Goal: Task Accomplishment & Management: Manage account settings

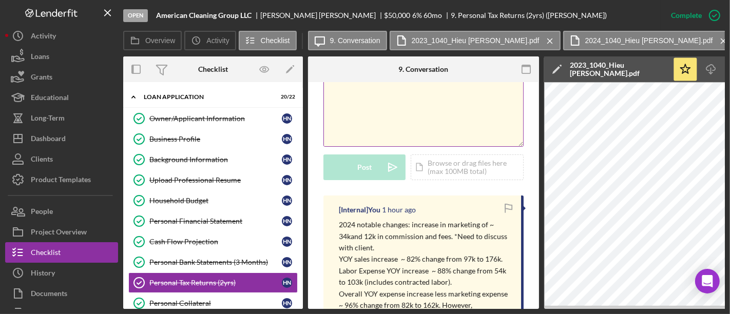
scroll to position [285, 0]
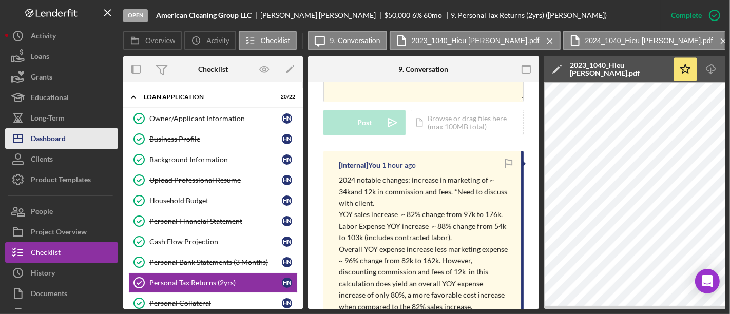
click at [60, 136] on div "Dashboard" at bounding box center [48, 139] width 35 height 23
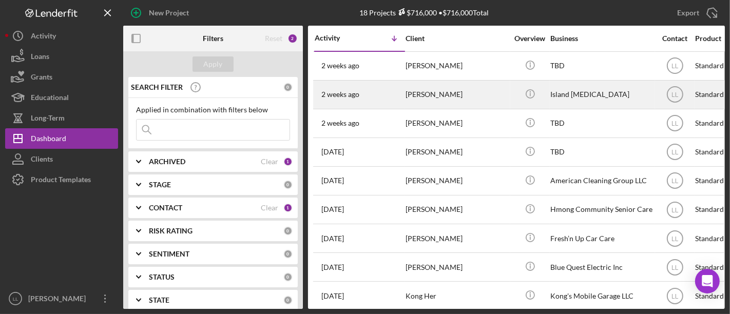
click at [421, 86] on div "[PERSON_NAME]" at bounding box center [456, 94] width 103 height 27
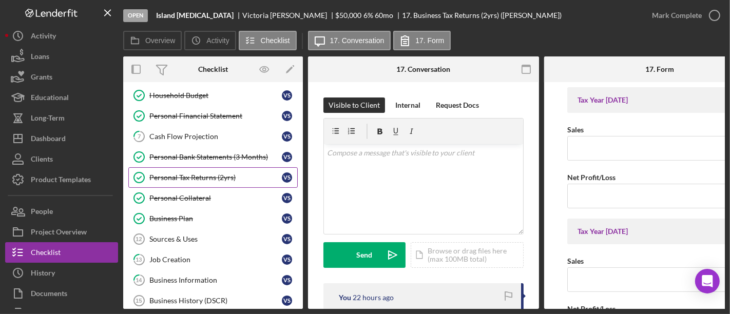
scroll to position [75, 0]
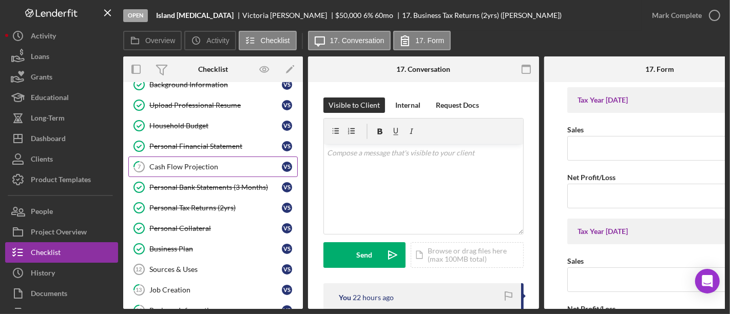
click at [199, 166] on div "Cash Flow Projection" at bounding box center [215, 167] width 132 height 8
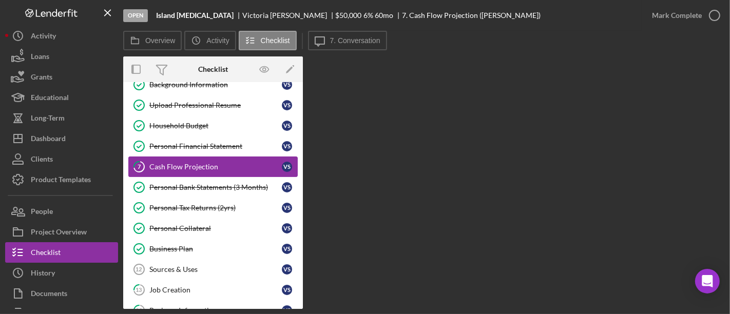
click at [219, 163] on div "Cash Flow Projection" at bounding box center [215, 167] width 132 height 8
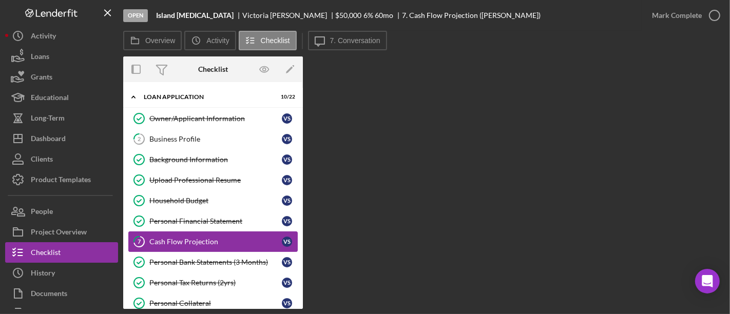
click at [193, 240] on div "Cash Flow Projection" at bounding box center [215, 242] width 132 height 8
click at [348, 35] on button "Icon/Message 7. Conversation" at bounding box center [347, 40] width 79 height 19
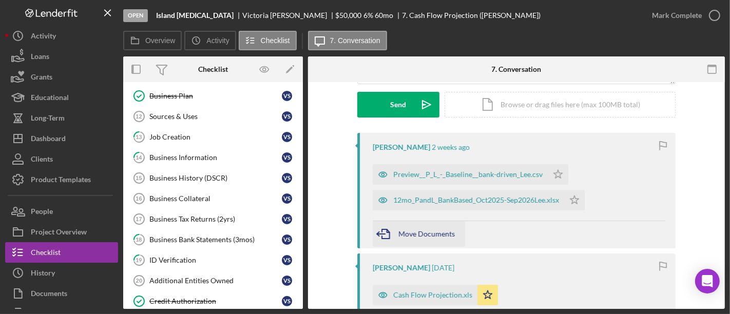
scroll to position [171, 0]
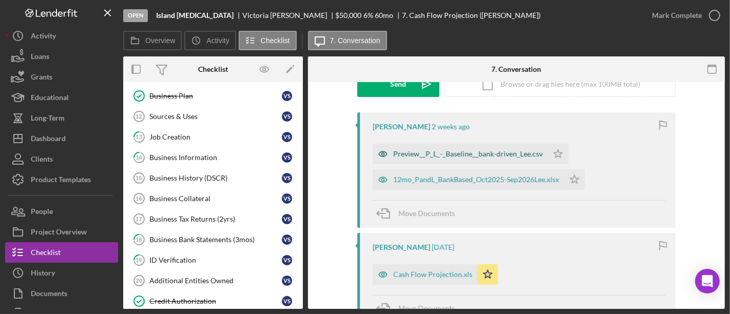
click at [444, 155] on div "Preview__P_L_-_Baseline__bank-driven_Lee.csv" at bounding box center [467, 154] width 149 height 8
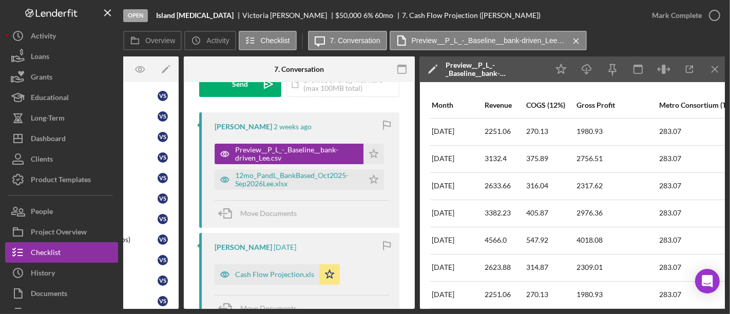
scroll to position [0, 127]
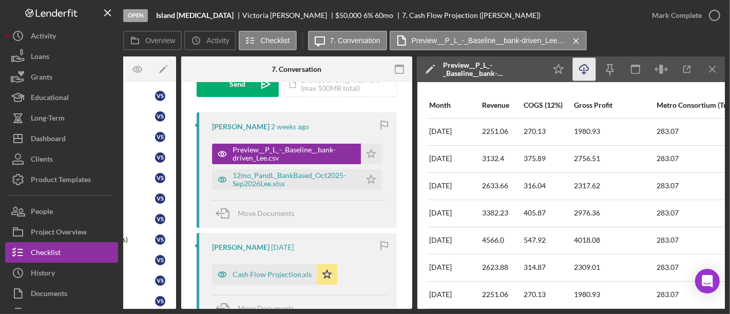
click at [585, 70] on icon "button" at bounding box center [583, 68] width 9 height 6
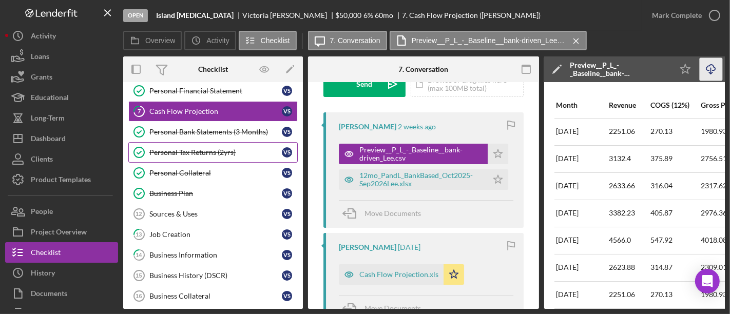
scroll to position [171, 0]
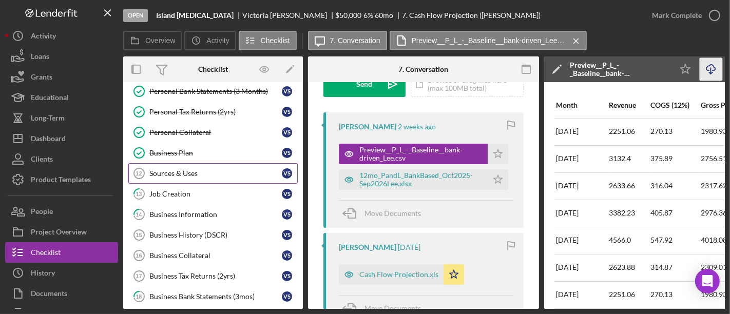
click at [182, 169] on div "Sources & Uses" at bounding box center [215, 173] width 132 height 8
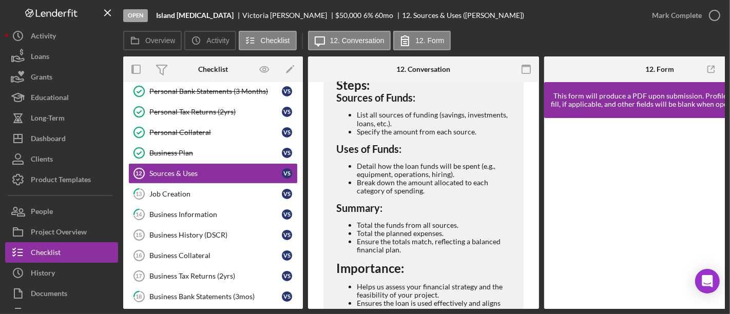
scroll to position [340, 0]
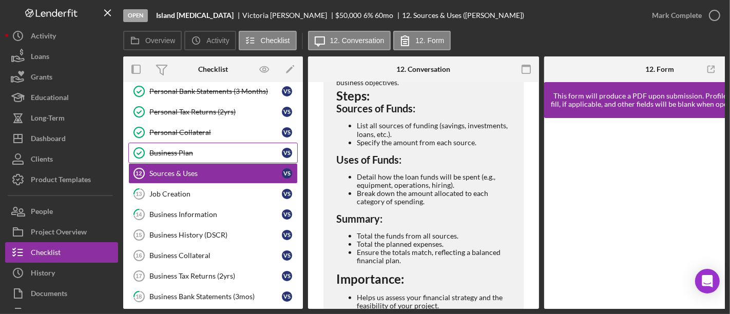
click at [223, 153] on div "Business Plan" at bounding box center [215, 153] width 132 height 8
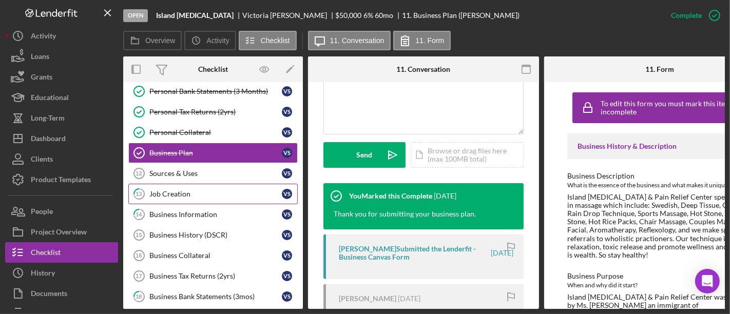
scroll to position [216, 0]
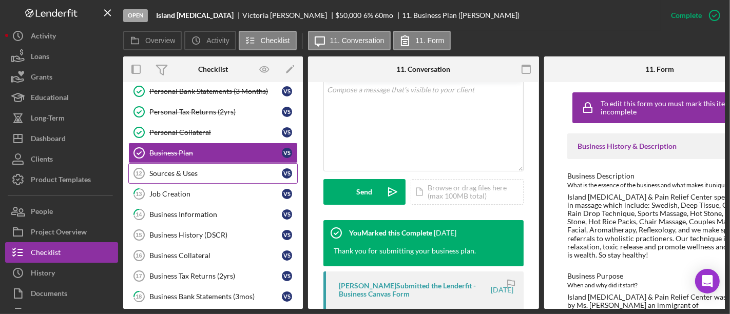
click at [175, 170] on div "Sources & Uses" at bounding box center [215, 173] width 132 height 8
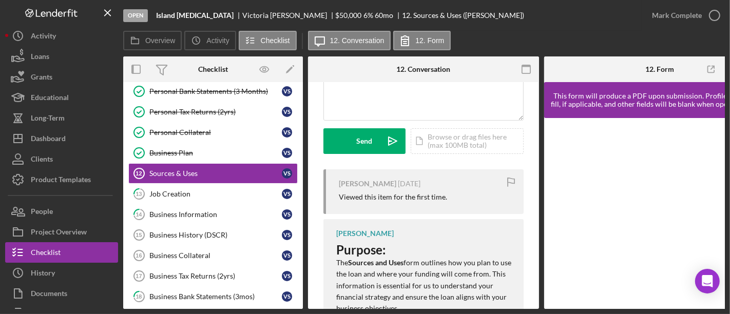
scroll to position [342, 0]
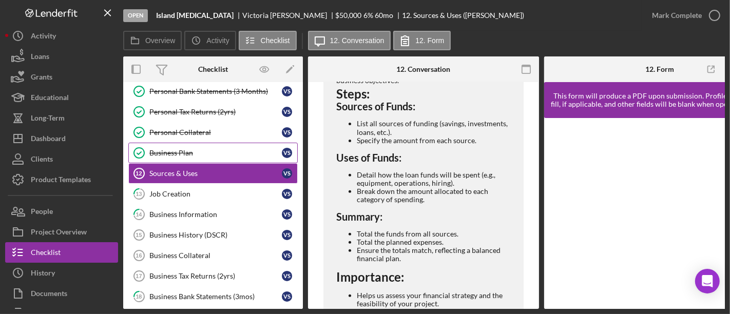
click at [177, 149] on div "Business Plan" at bounding box center [215, 153] width 132 height 8
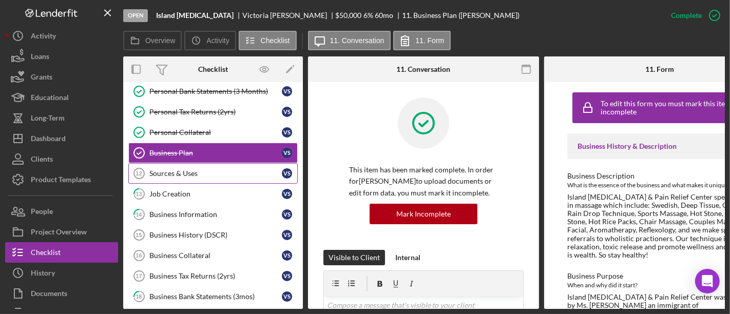
click at [231, 175] on link "Sources & Uses 12 Sources & Uses V S" at bounding box center [212, 173] width 169 height 21
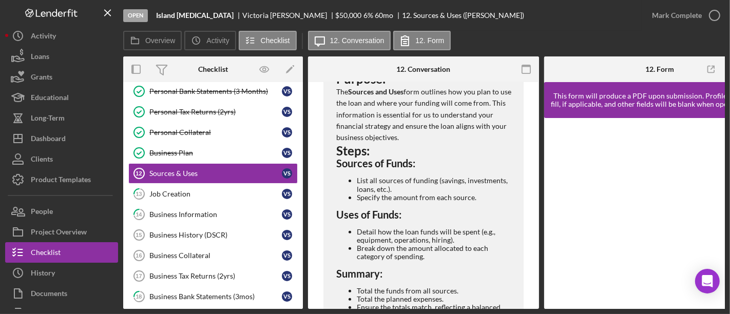
scroll to position [454, 0]
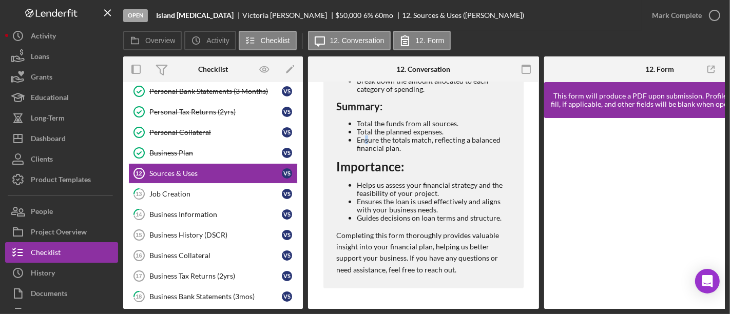
click at [366, 136] on li "Ensure the totals match, reflecting a balanced financial plan." at bounding box center [435, 144] width 157 height 16
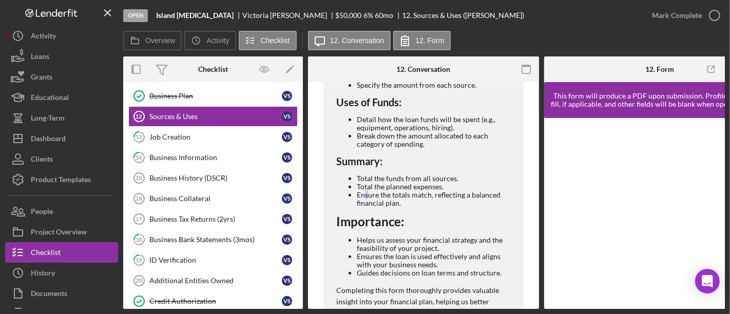
scroll to position [114, 0]
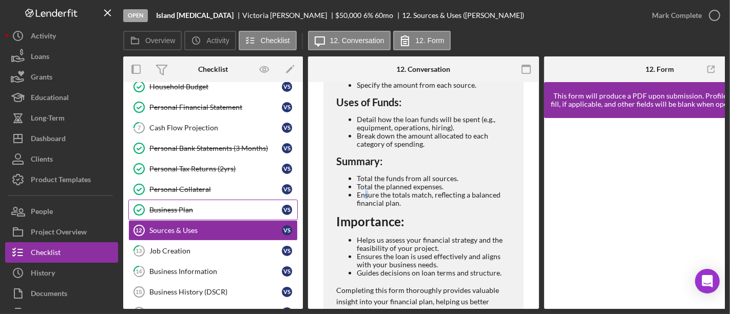
click at [205, 206] on div "Business Plan" at bounding box center [215, 210] width 132 height 8
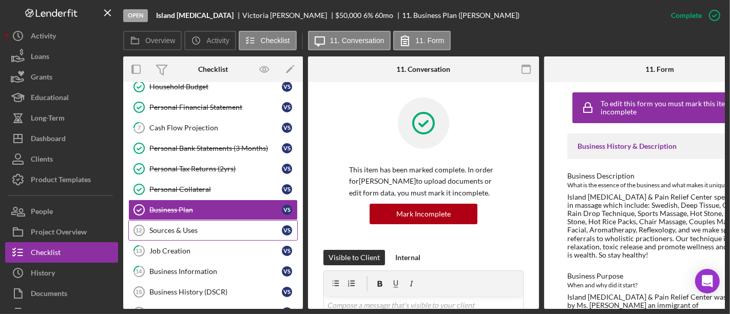
click at [203, 221] on link "Sources & Uses 12 Sources & Uses V S" at bounding box center [212, 230] width 169 height 21
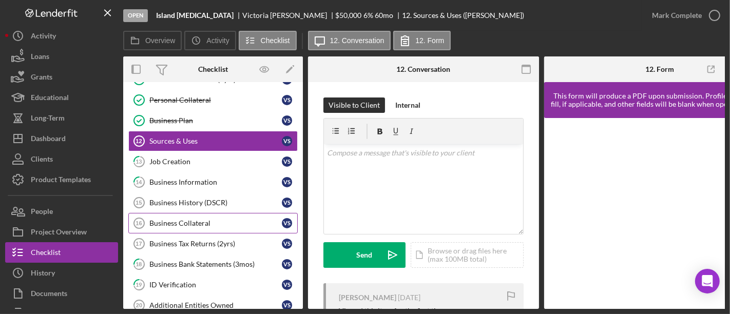
scroll to position [228, 0]
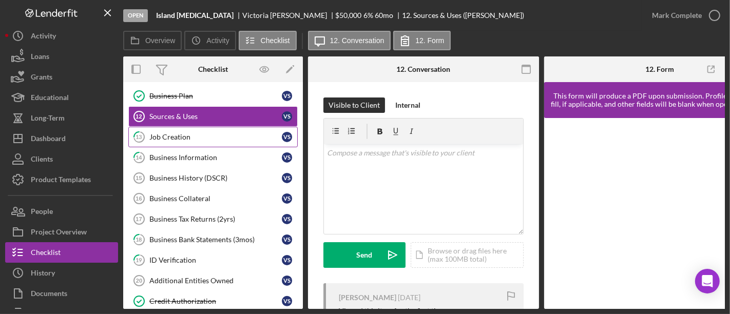
click at [208, 128] on link "13 Job Creation V S" at bounding box center [212, 137] width 169 height 21
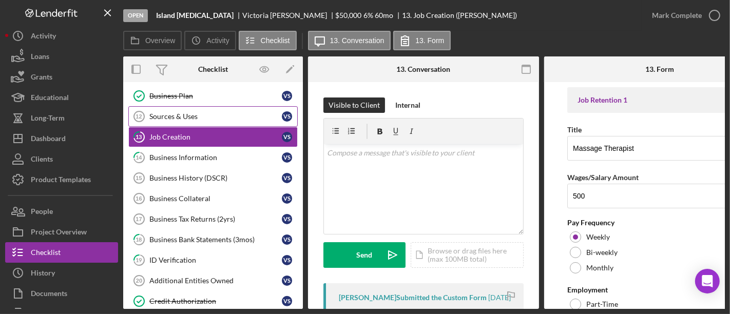
click at [211, 119] on link "Sources & Uses 12 Sources & Uses V S" at bounding box center [212, 116] width 169 height 21
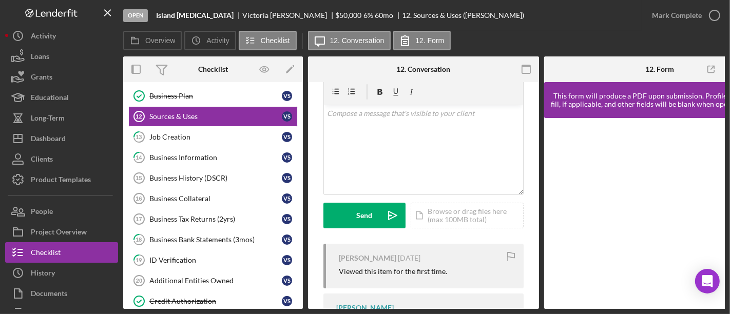
scroll to position [57, 0]
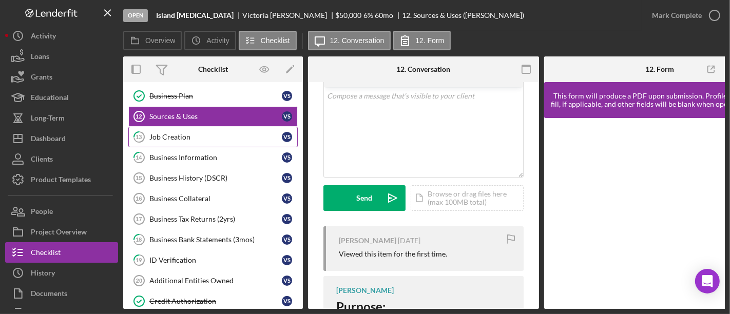
click at [199, 143] on link "13 Job Creation V S" at bounding box center [212, 137] width 169 height 21
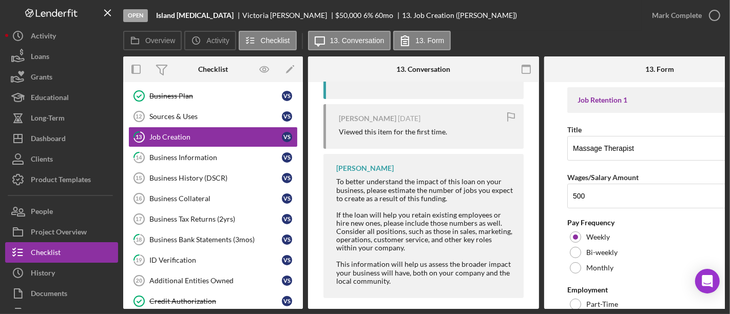
scroll to position [290, 0]
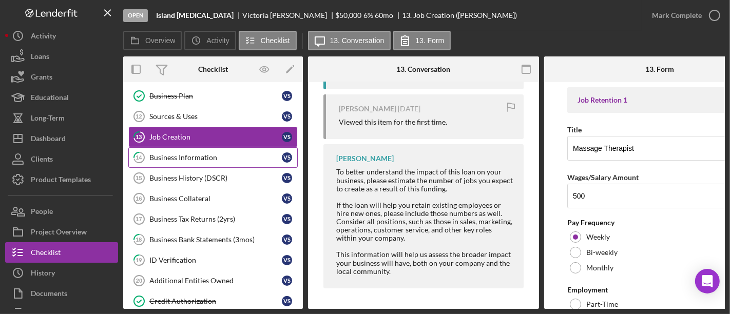
click at [210, 154] on div "Business Information" at bounding box center [215, 157] width 132 height 8
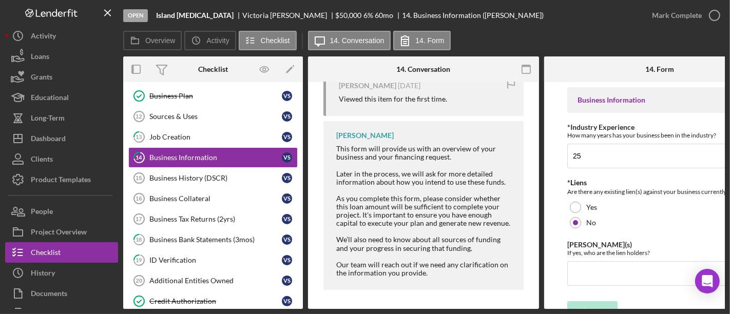
scroll to position [265, 0]
click at [201, 175] on div "Business History (DSCR)" at bounding box center [215, 178] width 132 height 8
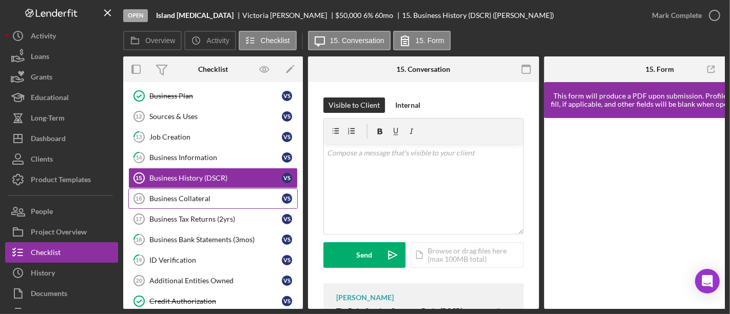
click at [208, 188] on link "Business Collateral 16 Business Collateral V S" at bounding box center [212, 198] width 169 height 21
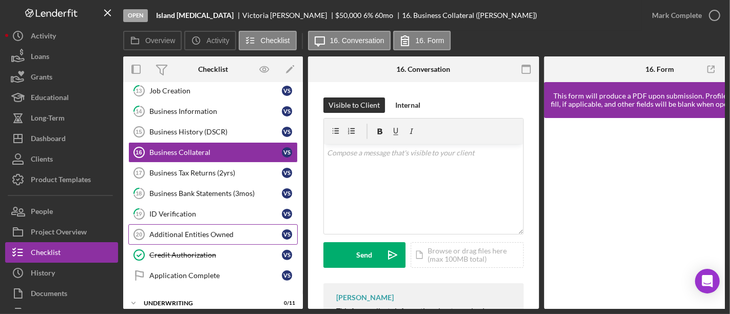
scroll to position [285, 0]
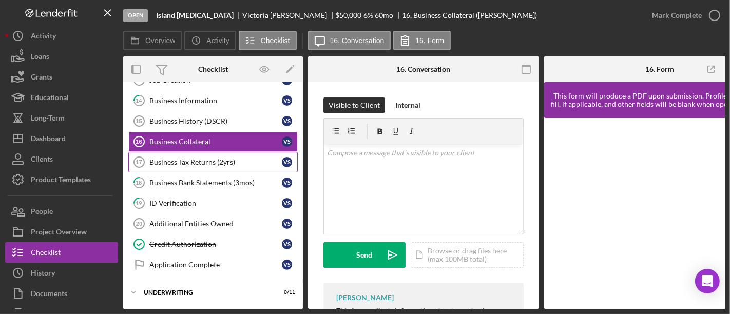
drag, startPoint x: 203, startPoint y: 158, endPoint x: 201, endPoint y: 163, distance: 5.5
click at [203, 158] on div "Business Tax Returns (2yrs)" at bounding box center [215, 162] width 132 height 8
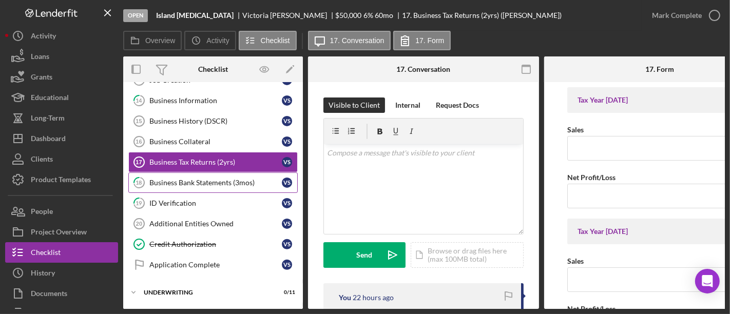
click at [219, 179] on div "Business Bank Statements (3mos)" at bounding box center [215, 183] width 132 height 8
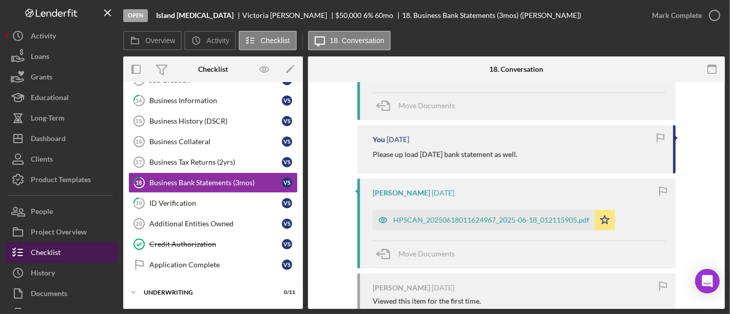
scroll to position [380, 0]
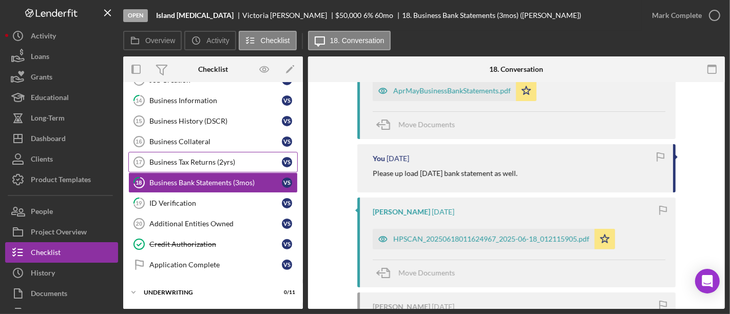
click at [166, 158] on div "Business Tax Returns (2yrs)" at bounding box center [215, 162] width 132 height 8
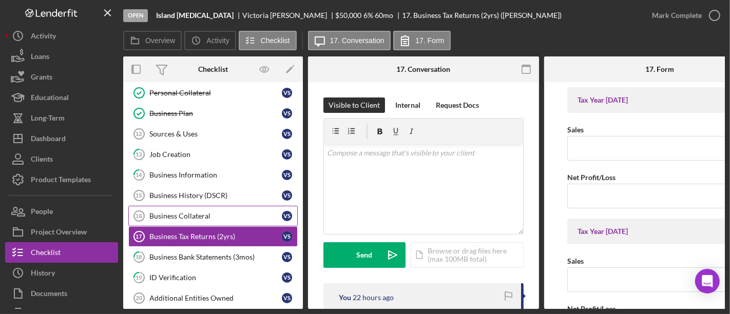
scroll to position [228, 0]
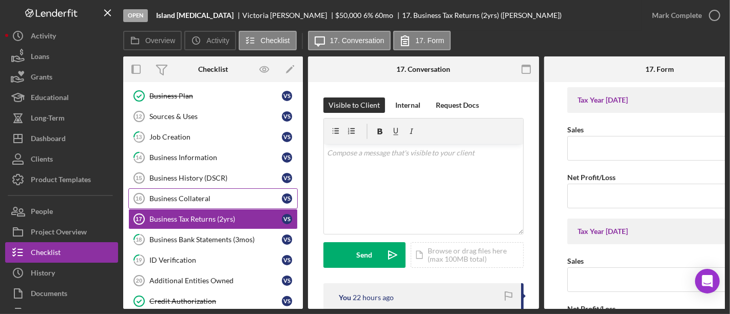
click at [226, 197] on div "Business Collateral" at bounding box center [215, 198] width 132 height 8
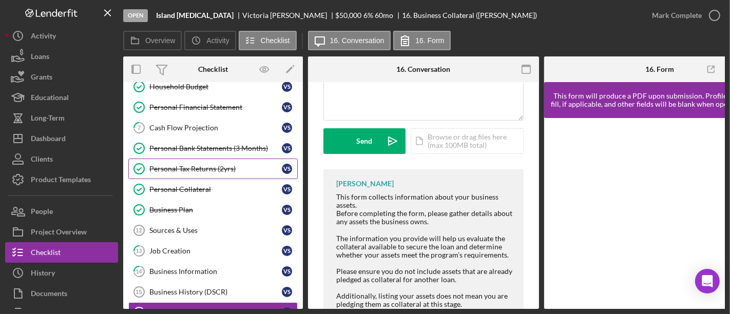
scroll to position [57, 0]
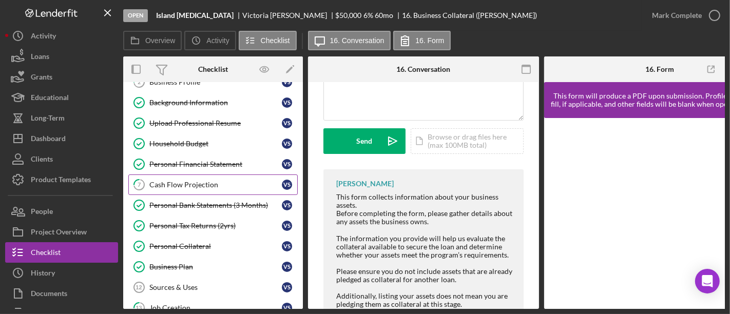
click at [188, 181] on div "Cash Flow Projection" at bounding box center [215, 185] width 132 height 8
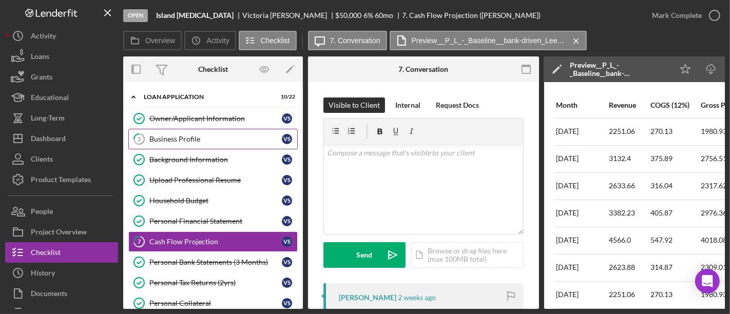
click at [180, 131] on link "2 Business Profile V S" at bounding box center [212, 139] width 169 height 21
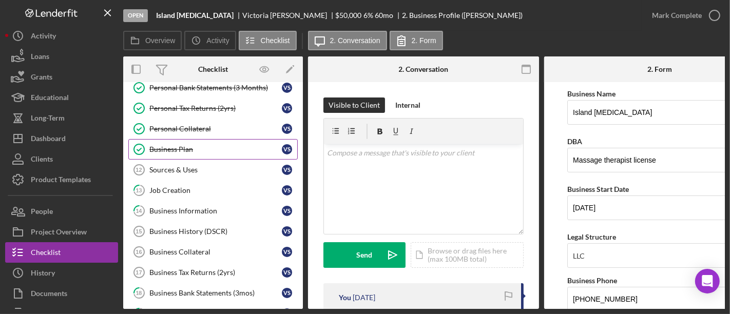
scroll to position [228, 0]
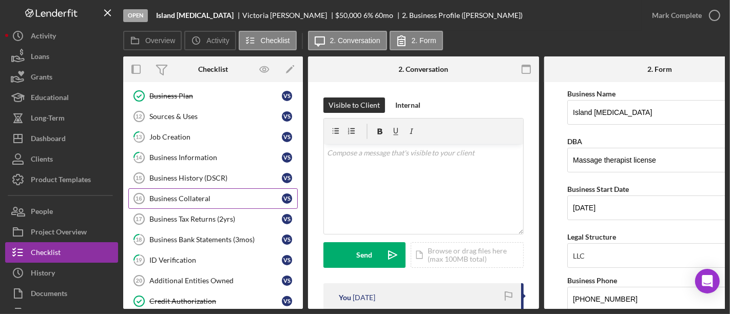
click at [182, 194] on div "Business Collateral" at bounding box center [215, 198] width 132 height 8
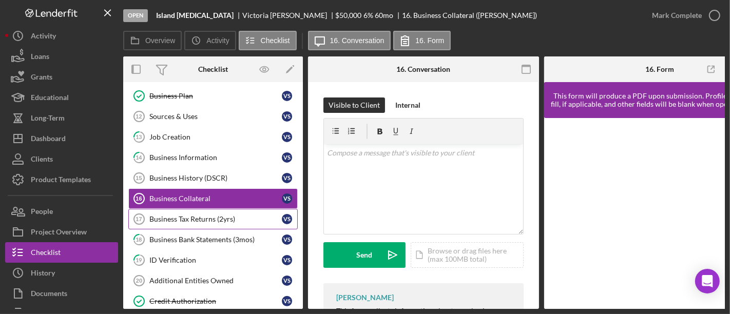
click at [180, 215] on div "Business Tax Returns (2yrs)" at bounding box center [215, 219] width 132 height 8
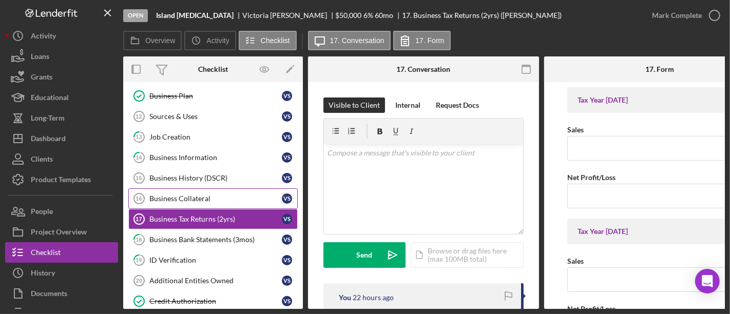
click at [183, 194] on div "Business Collateral" at bounding box center [215, 198] width 132 height 8
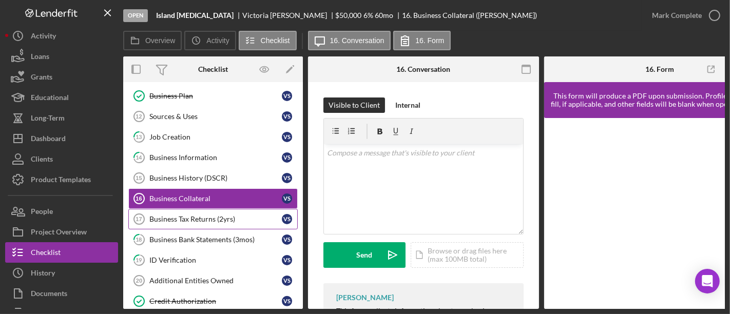
drag, startPoint x: 200, startPoint y: 212, endPoint x: 199, endPoint y: 220, distance: 7.8
click at [201, 215] on div "Business Tax Returns (2yrs)" at bounding box center [215, 219] width 132 height 8
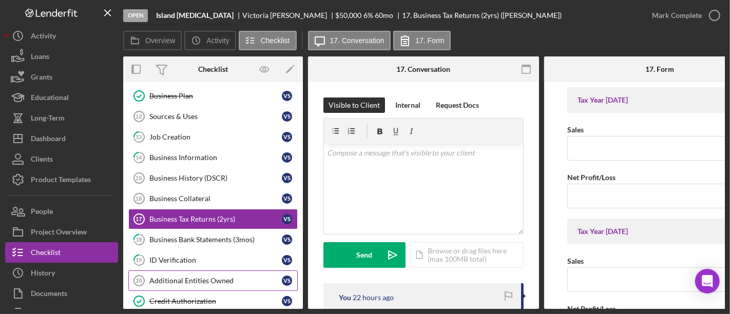
drag, startPoint x: 184, startPoint y: 274, endPoint x: 188, endPoint y: 267, distance: 7.7
click at [184, 277] on div "Additional Entities Owned" at bounding box center [215, 281] width 132 height 8
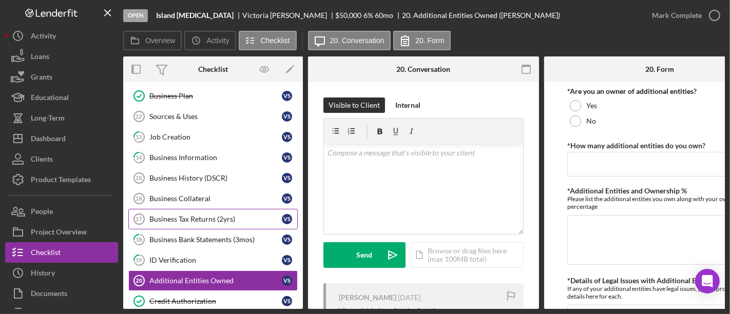
click at [182, 215] on div "Business Tax Returns (2yrs)" at bounding box center [215, 219] width 132 height 8
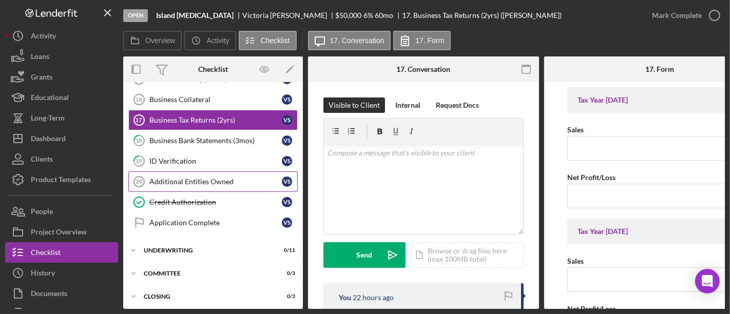
click at [178, 178] on div "Additional Entities Owned" at bounding box center [215, 182] width 132 height 8
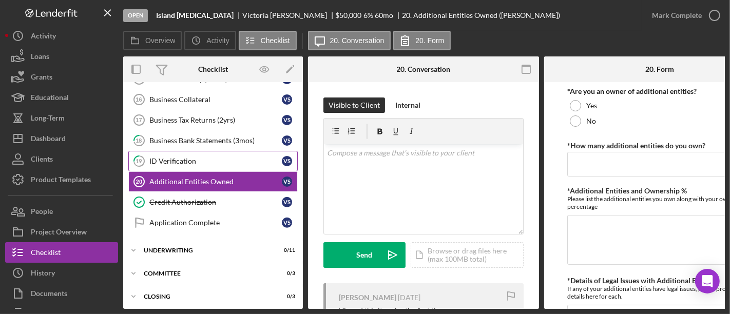
click at [174, 157] on div "ID Verification" at bounding box center [215, 161] width 132 height 8
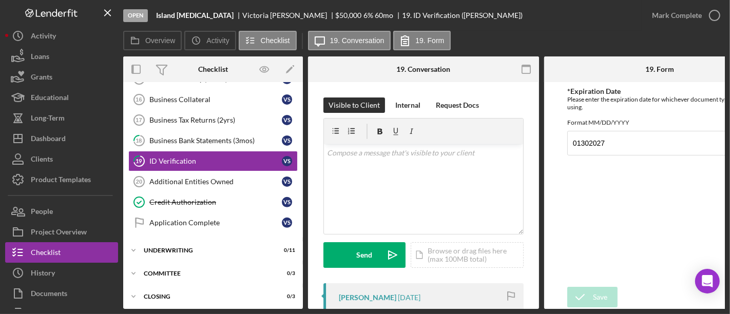
scroll to position [171, 0]
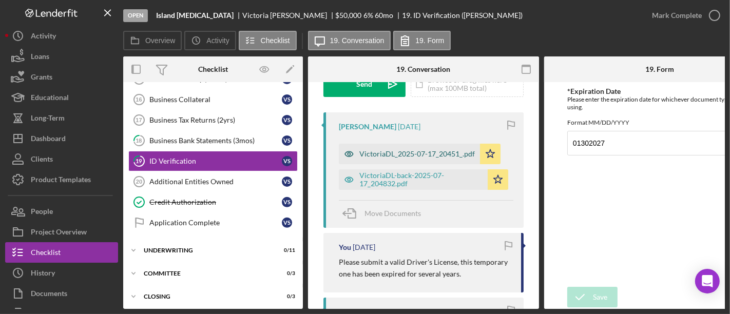
click at [396, 154] on div "VictoriaDL_2025-07-17_20451_.pdf" at bounding box center [416, 154] width 115 height 8
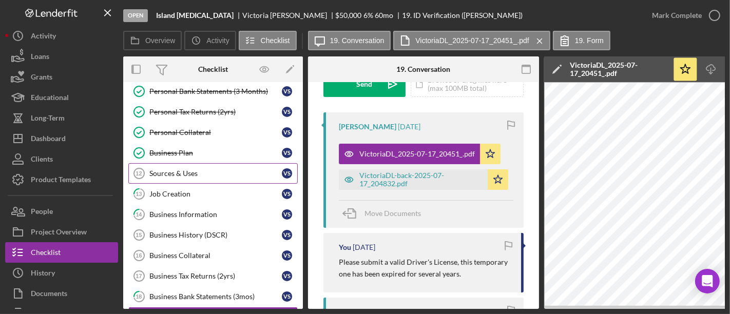
click at [220, 174] on link "Sources & Uses 12 Sources & Uses V S" at bounding box center [212, 173] width 169 height 21
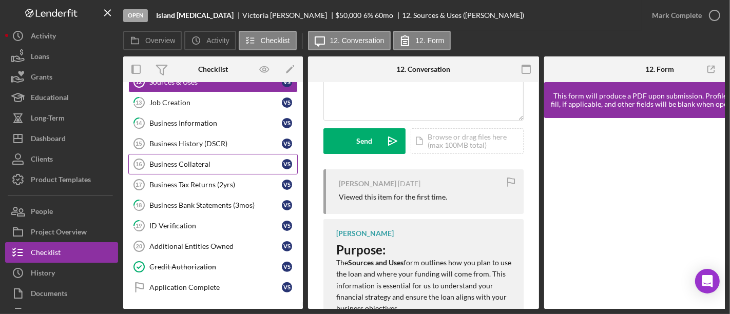
scroll to position [228, 0]
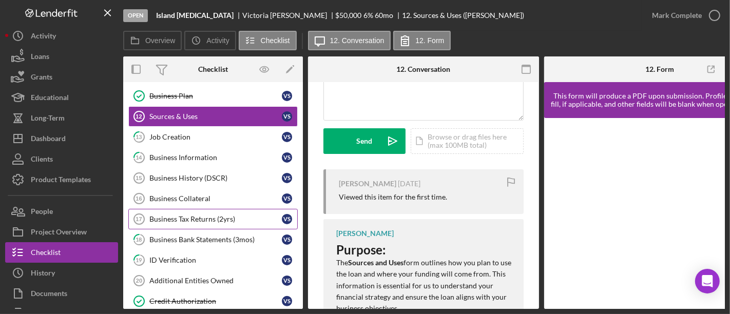
click at [192, 215] on div "Business Tax Returns (2yrs)" at bounding box center [215, 219] width 132 height 8
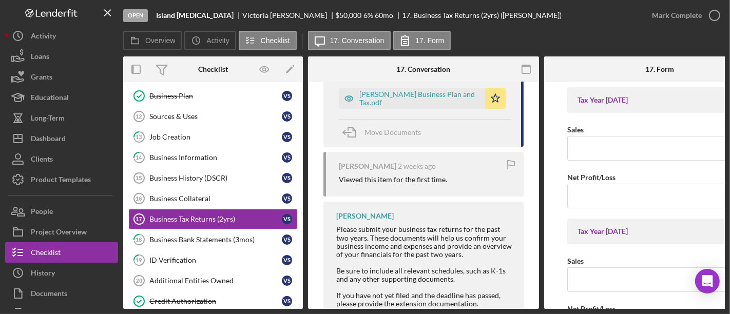
scroll to position [171, 0]
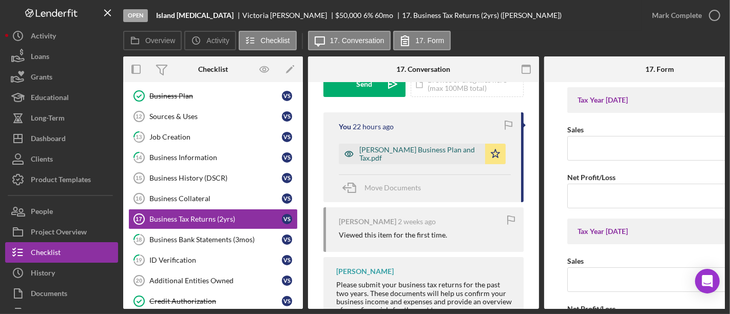
click at [424, 151] on div "[PERSON_NAME] Business Plan and Tax.pdf" at bounding box center [419, 154] width 121 height 16
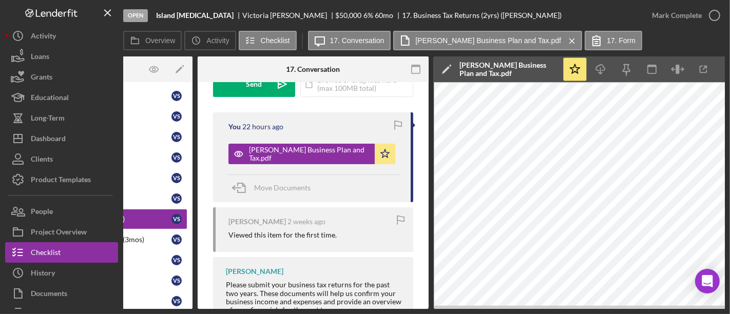
scroll to position [0, 0]
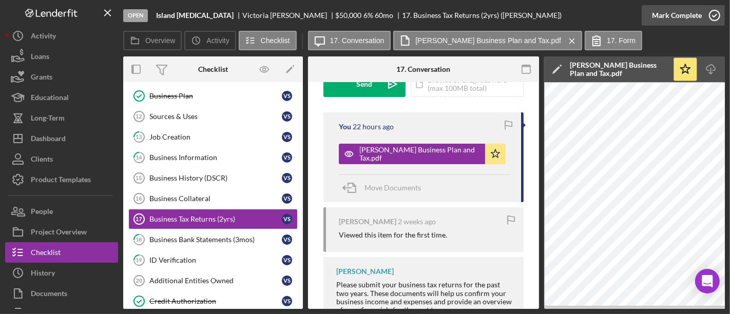
click at [711, 17] on icon "button" at bounding box center [714, 16] width 26 height 26
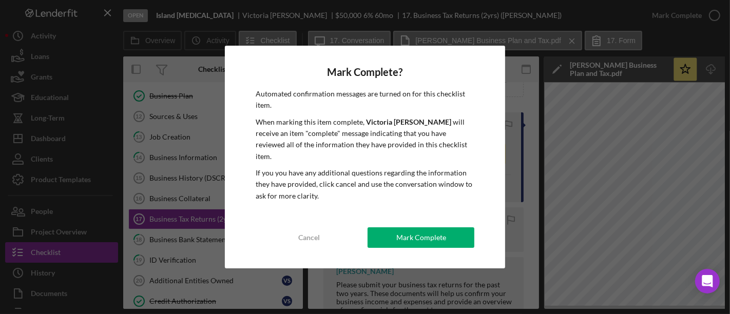
drag, startPoint x: 431, startPoint y: 232, endPoint x: 383, endPoint y: 233, distance: 48.2
click at [430, 232] on div "Mark Complete" at bounding box center [421, 237] width 50 height 21
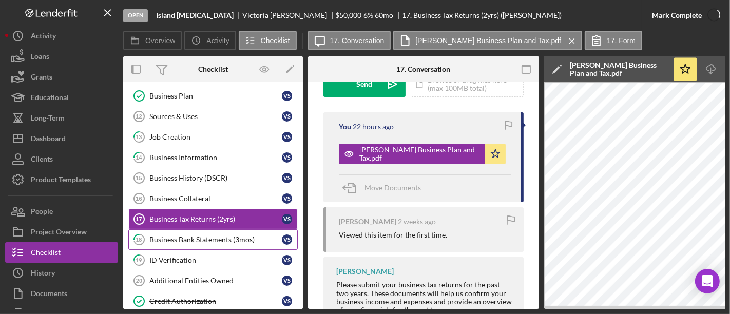
scroll to position [324, 0]
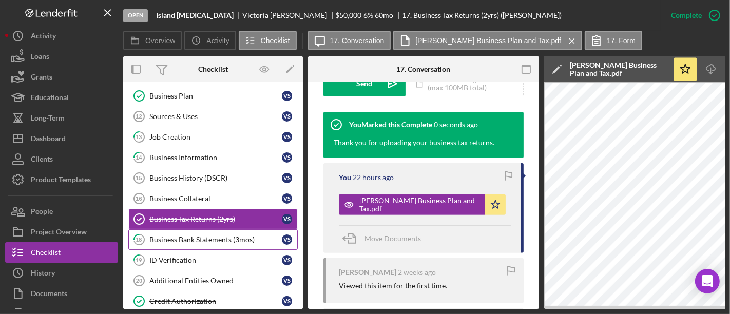
click at [227, 236] on div "Business Bank Statements (3mos)" at bounding box center [215, 240] width 132 height 8
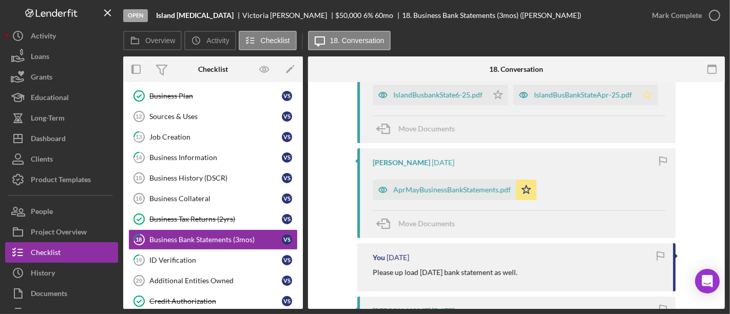
scroll to position [285, 0]
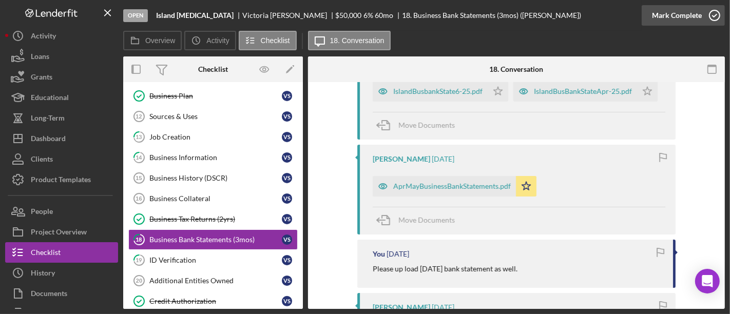
click at [718, 15] on icon "button" at bounding box center [714, 16] width 26 height 26
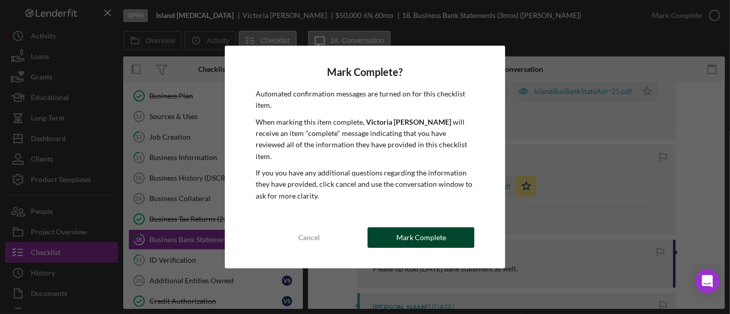
drag, startPoint x: 472, startPoint y: 228, endPoint x: 470, endPoint y: 223, distance: 5.3
click at [472, 227] on div "Cancel Mark Complete" at bounding box center [365, 237] width 219 height 21
click at [422, 238] on div "Mark Complete" at bounding box center [421, 237] width 50 height 21
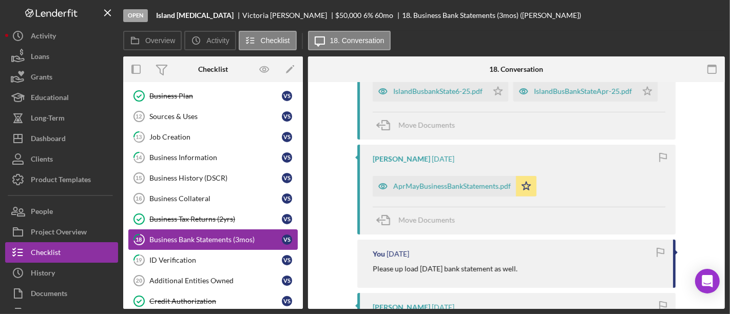
scroll to position [477, 0]
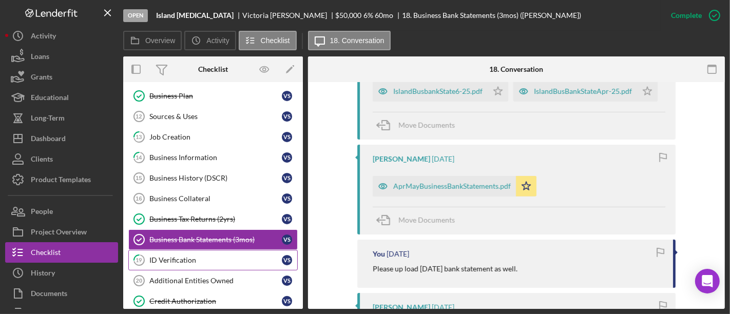
click at [253, 258] on div "ID Verification" at bounding box center [215, 260] width 132 height 8
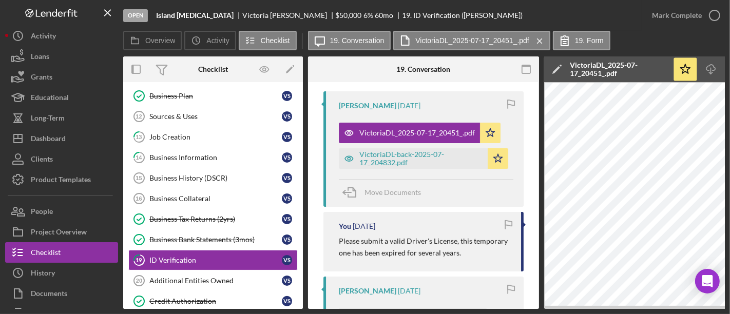
scroll to position [228, 0]
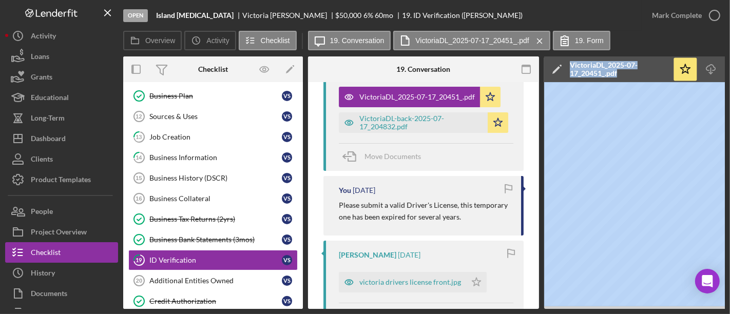
drag, startPoint x: 490, startPoint y: 310, endPoint x: 542, endPoint y: 296, distance: 53.8
click at [69, 173] on div "Open Island [MEDICAL_DATA] [PERSON_NAME] $50,000 $50,000 6 % 60 mo 19. ID Verif…" at bounding box center [365, 157] width 730 height 314
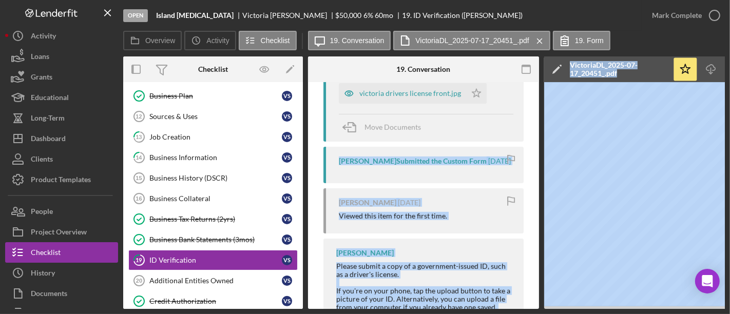
scroll to position [462, 0]
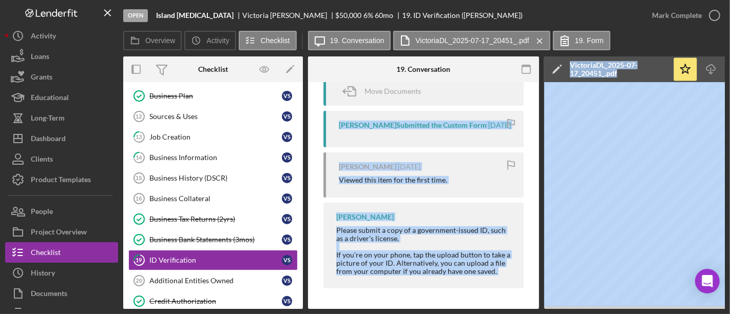
click at [465, 199] on div "[PERSON_NAME] [DATE] VictoriaDL_2025-07-17_20451_.pdf Icon/Star VictoriaDL-back…" at bounding box center [423, 62] width 200 height 463
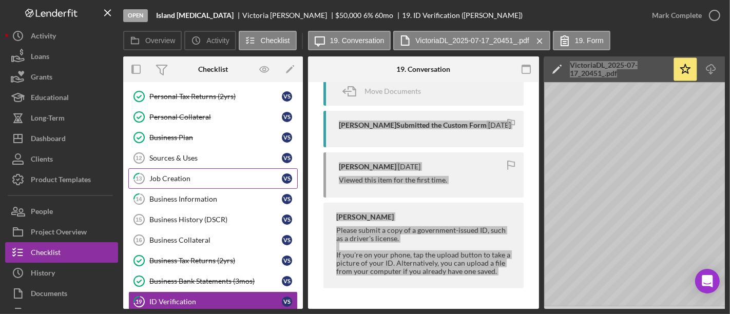
scroll to position [171, 0]
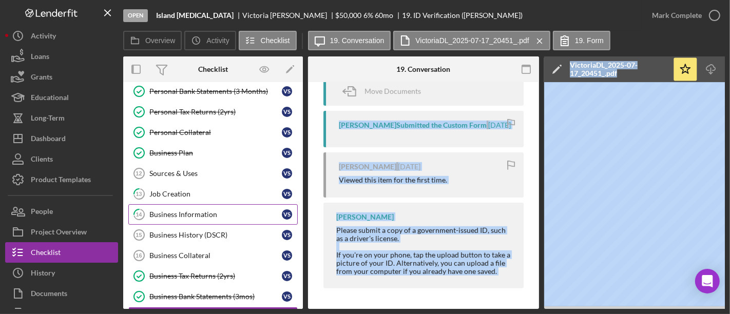
drag, startPoint x: 204, startPoint y: 206, endPoint x: 225, endPoint y: 218, distance: 24.6
click at [211, 205] on link "14 Business Information V S" at bounding box center [212, 214] width 169 height 21
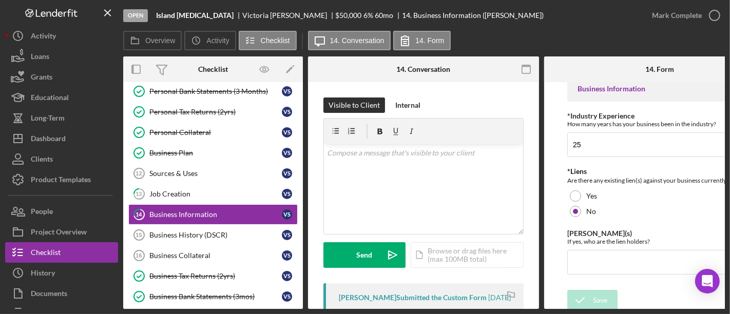
scroll to position [16, 0]
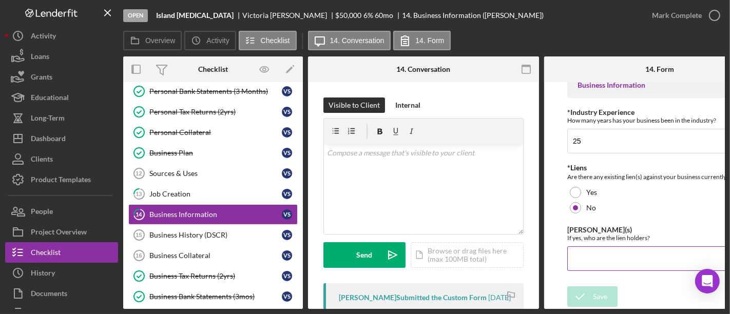
drag, startPoint x: 590, startPoint y: 310, endPoint x: 608, endPoint y: 262, distance: 51.7
click at [623, 301] on div "Open Island [MEDICAL_DATA] [PERSON_NAME] $50,000 $50,000 6 % 60 mo 14. Business…" at bounding box center [365, 157] width 730 height 314
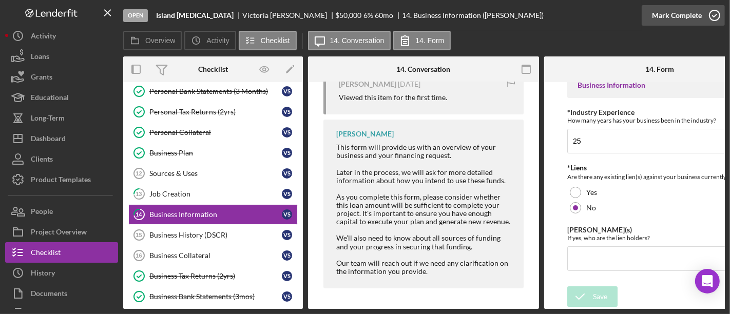
click at [710, 23] on icon "button" at bounding box center [714, 16] width 26 height 26
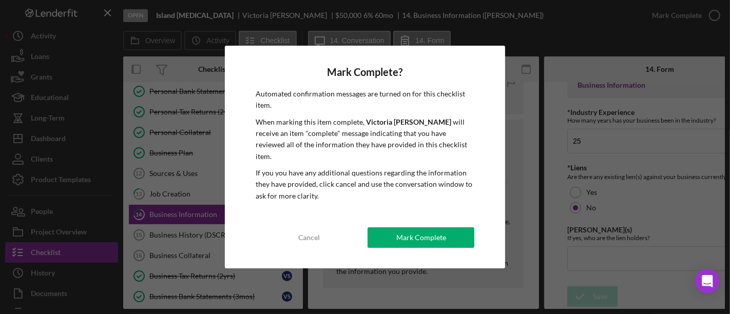
click at [446, 230] on button "Mark Complete" at bounding box center [420, 237] width 107 height 21
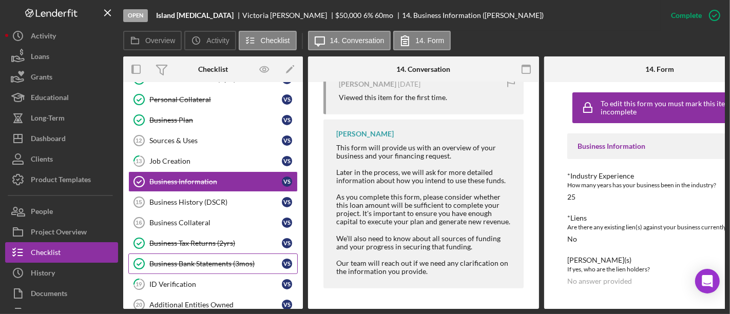
scroll to position [228, 0]
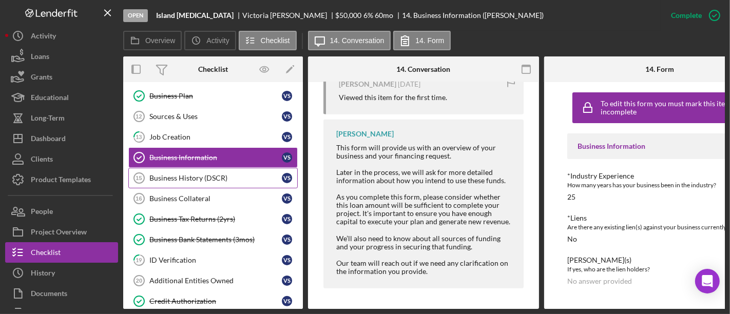
click at [209, 174] on div "Business History (DSCR)" at bounding box center [215, 178] width 132 height 8
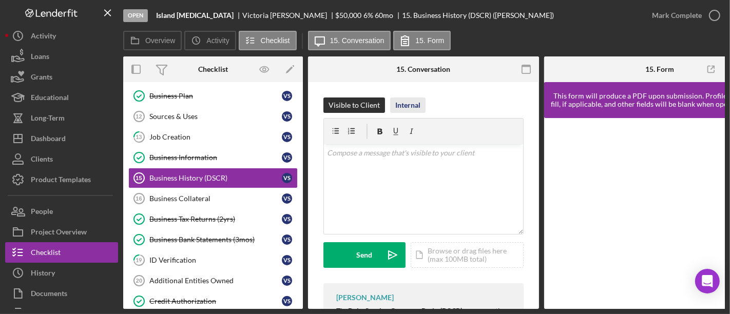
click at [402, 97] on div "Internal" at bounding box center [407, 104] width 25 height 15
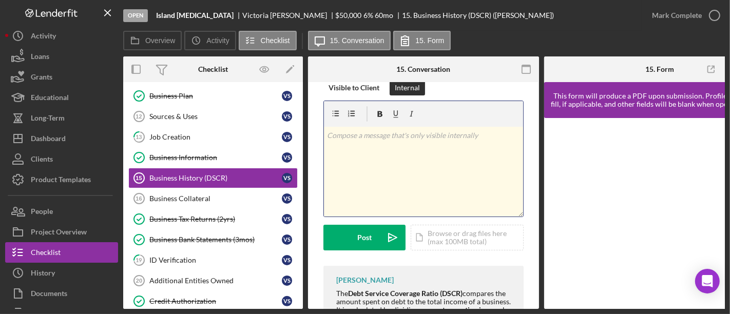
click at [410, 157] on div "v Color teal Color pink Remove color Add row above Add row below Add column bef…" at bounding box center [423, 172] width 199 height 90
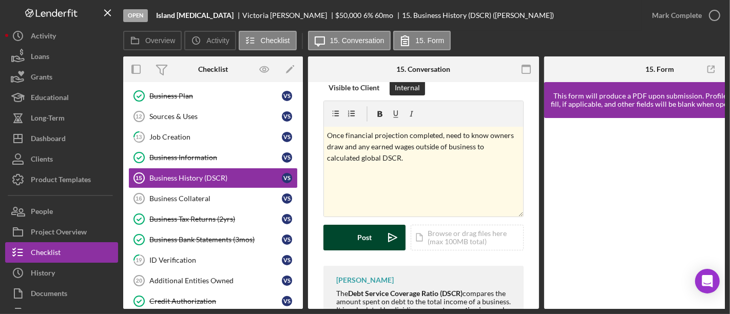
click at [374, 238] on button "Post Icon/icon-invite-send" at bounding box center [364, 238] width 82 height 26
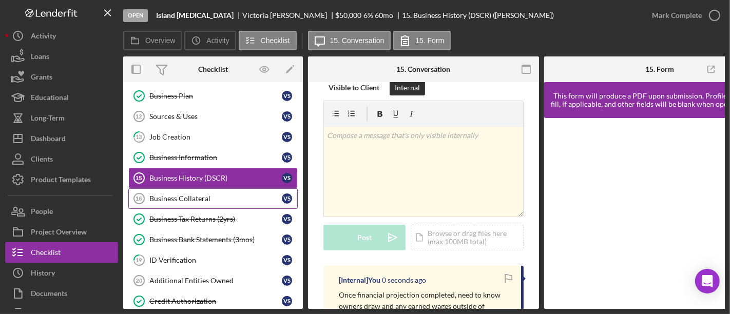
click at [211, 194] on div "Business Collateral" at bounding box center [215, 198] width 132 height 8
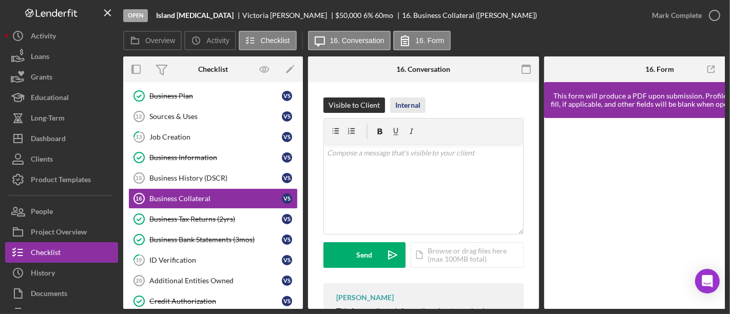
click at [412, 107] on div "Internal" at bounding box center [407, 104] width 25 height 15
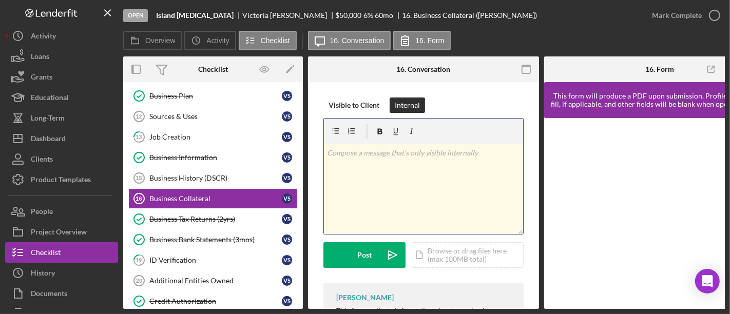
click at [406, 183] on div "v Color teal Color pink Remove color Add row above Add row below Add column bef…" at bounding box center [423, 189] width 199 height 90
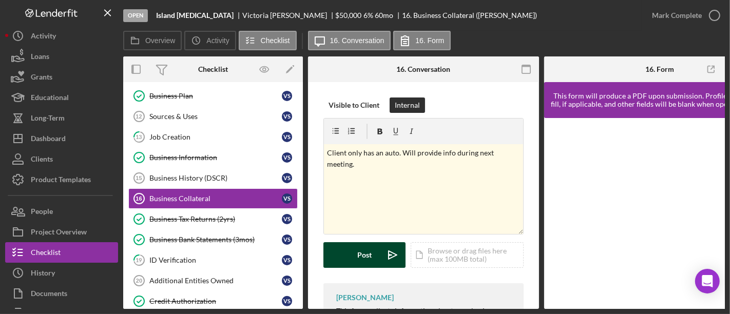
click at [369, 259] on div "Post" at bounding box center [364, 255] width 14 height 26
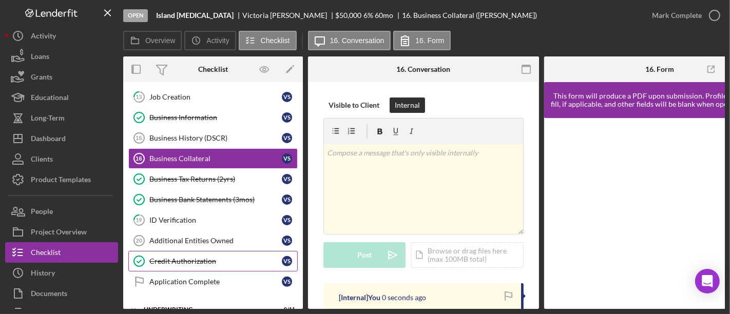
scroll to position [285, 0]
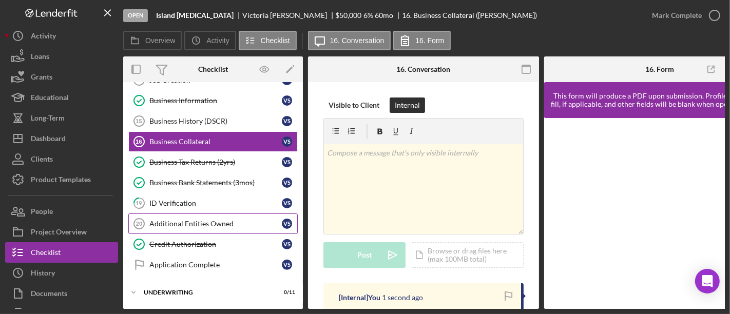
click at [228, 220] on div "Additional Entities Owned" at bounding box center [215, 224] width 132 height 8
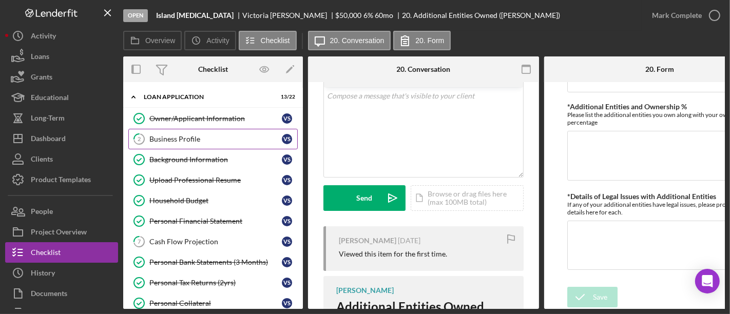
click at [179, 142] on div "Business Profile" at bounding box center [215, 139] width 132 height 8
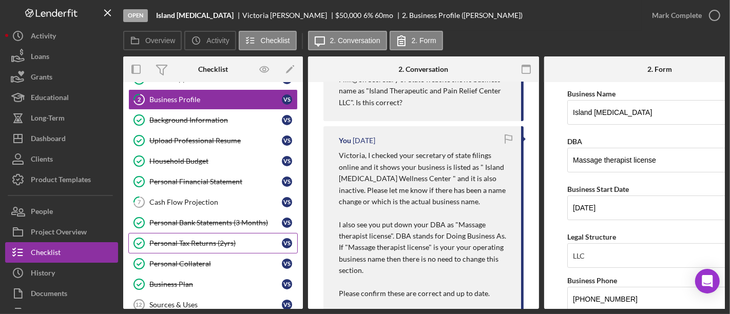
scroll to position [57, 0]
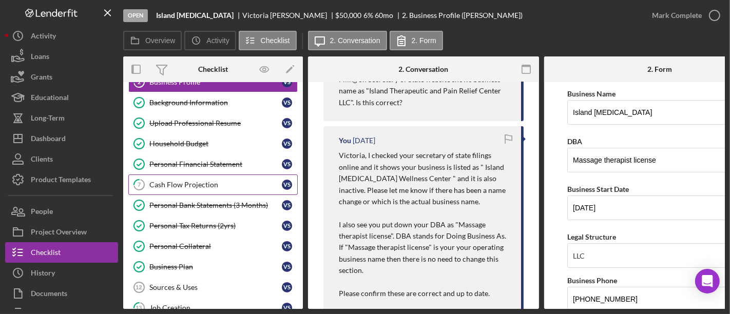
click at [220, 181] on div "Cash Flow Projection" at bounding box center [215, 185] width 132 height 8
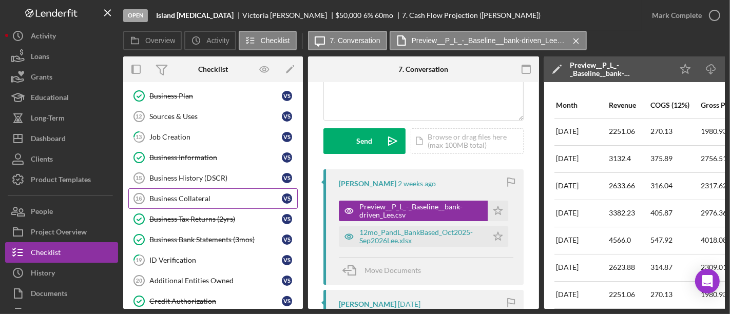
scroll to position [285, 0]
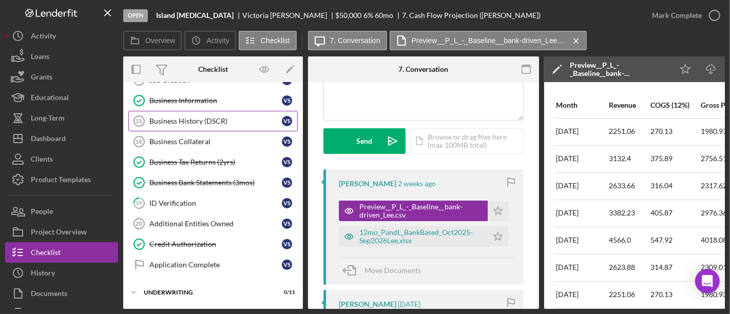
click at [181, 119] on div "Business History (DSCR)" at bounding box center [215, 121] width 132 height 8
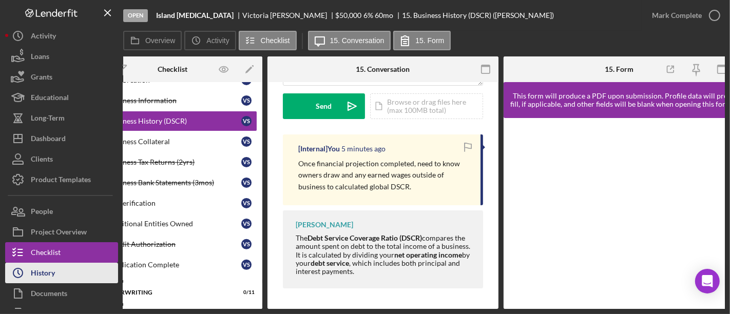
scroll to position [0, 39]
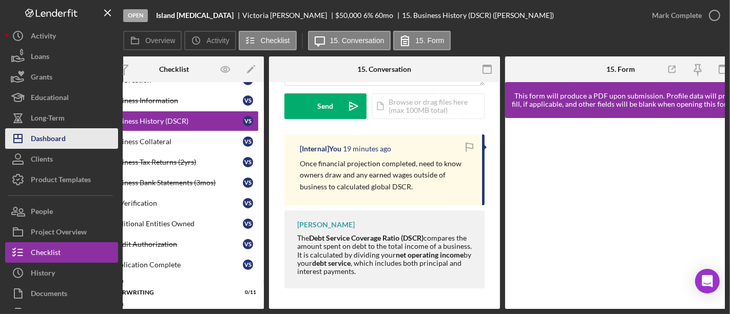
click at [62, 139] on div "Dashboard" at bounding box center [48, 139] width 35 height 23
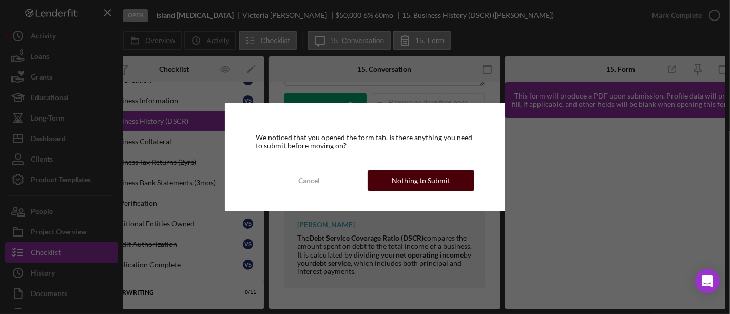
click at [427, 185] on div "Nothing to Submit" at bounding box center [421, 180] width 58 height 21
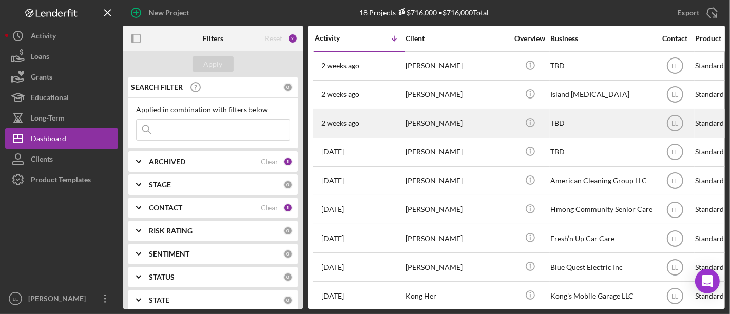
click at [450, 124] on div "[PERSON_NAME]" at bounding box center [456, 123] width 103 height 27
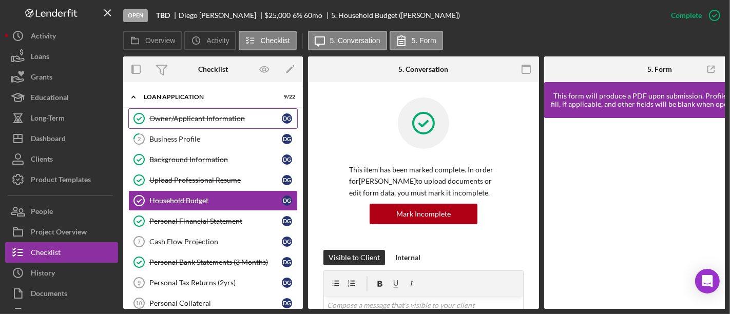
click at [178, 121] on div "Owner/Applicant Information" at bounding box center [215, 118] width 132 height 8
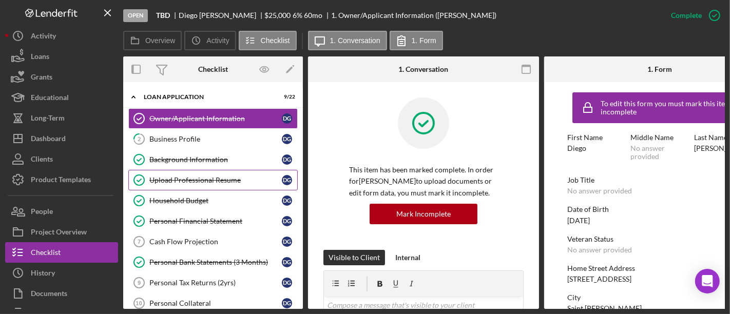
click at [204, 171] on link "Upload Professional Resume Upload Professional Resume D G" at bounding box center [212, 180] width 169 height 21
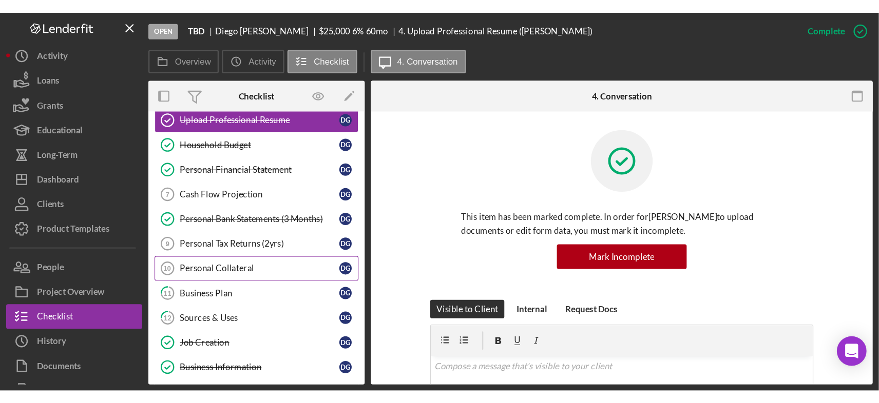
scroll to position [114, 0]
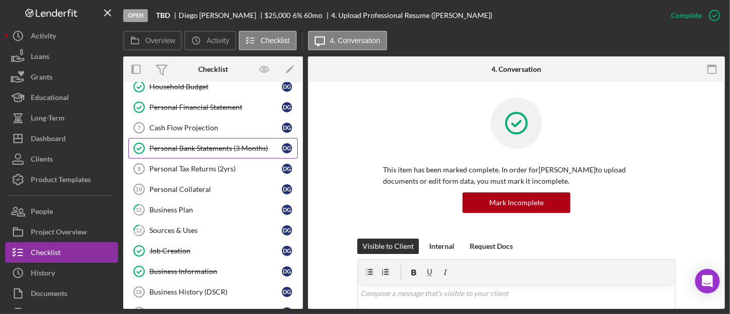
click at [201, 149] on div "Personal Bank Statements (3 Months)" at bounding box center [215, 148] width 132 height 8
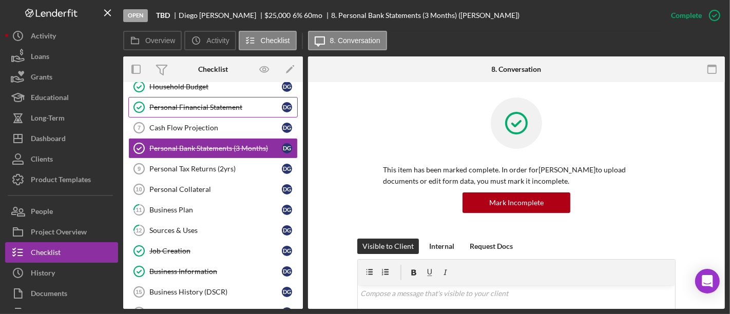
click at [195, 104] on div "Personal Financial Statement" at bounding box center [215, 107] width 132 height 8
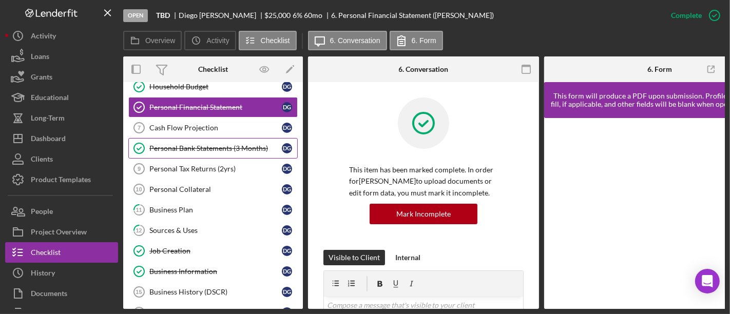
click at [187, 149] on div "Personal Bank Statements (3 Months)" at bounding box center [215, 148] width 132 height 8
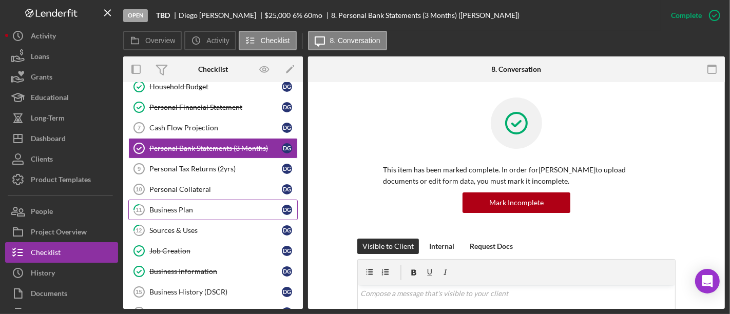
click at [179, 211] on link "11 Business Plan D G" at bounding box center [212, 210] width 169 height 21
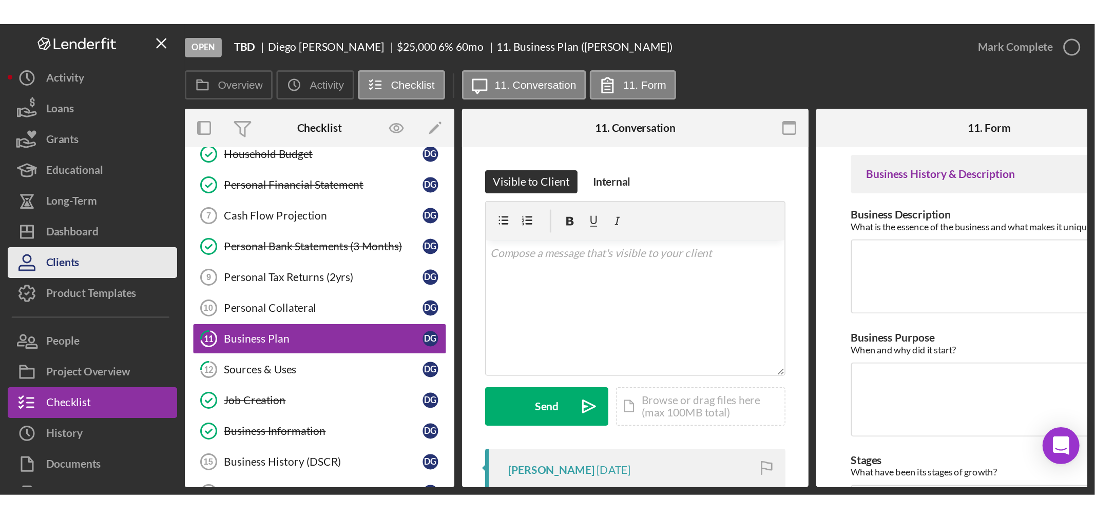
scroll to position [114, 0]
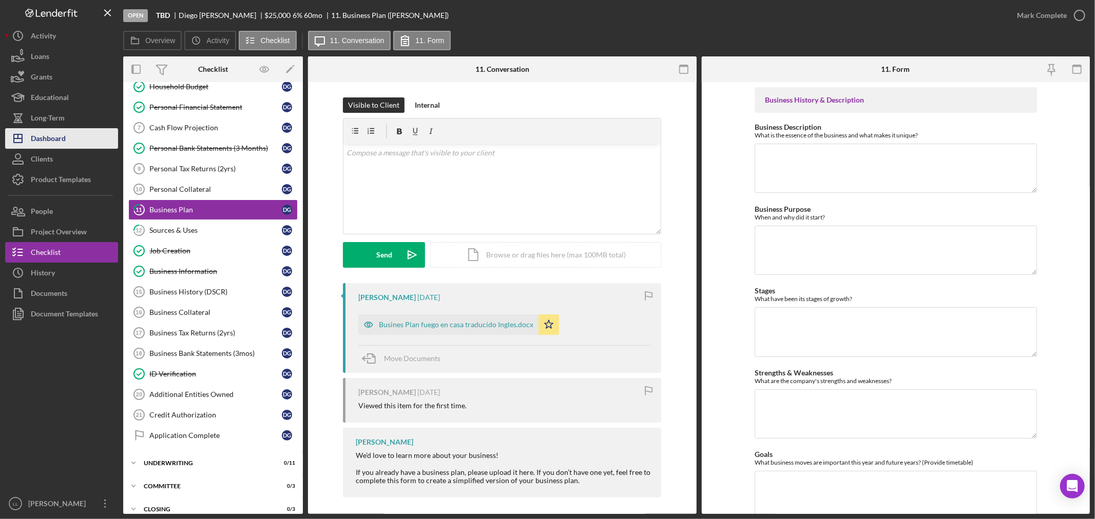
click at [67, 141] on button "Icon/Dashboard Dashboard" at bounding box center [61, 138] width 113 height 21
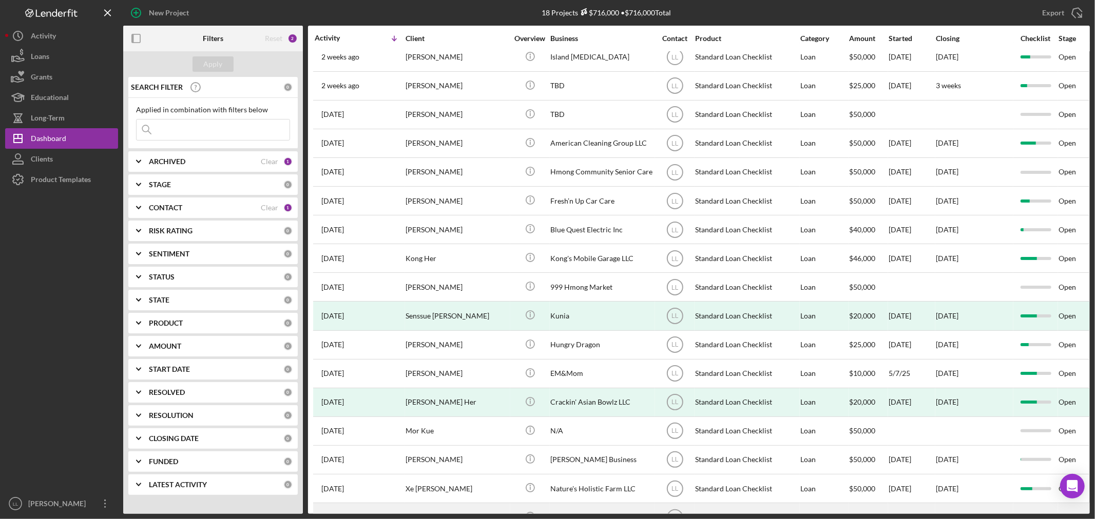
scroll to position [77, 0]
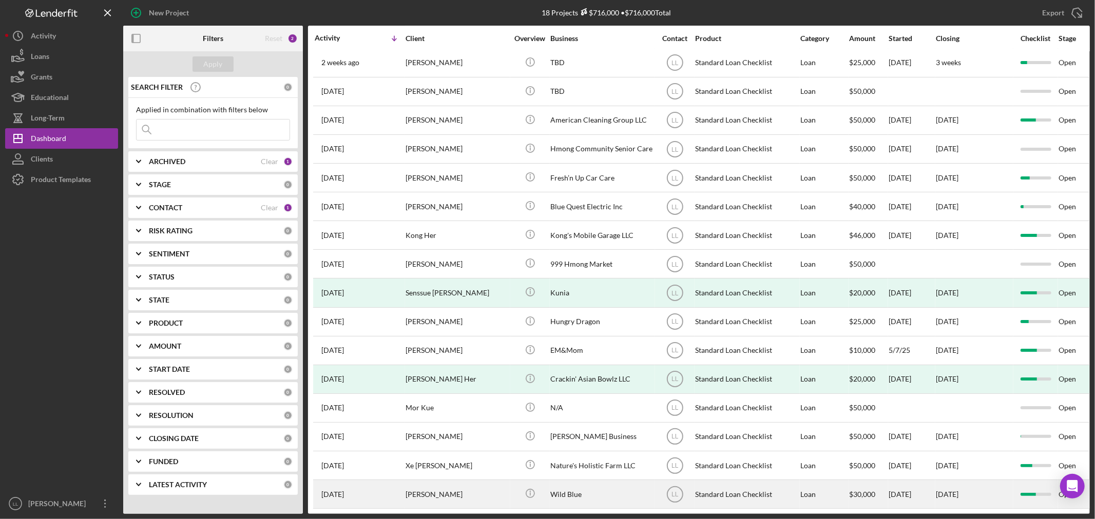
click at [452, 314] on div "[PERSON_NAME]" at bounding box center [456, 494] width 103 height 27
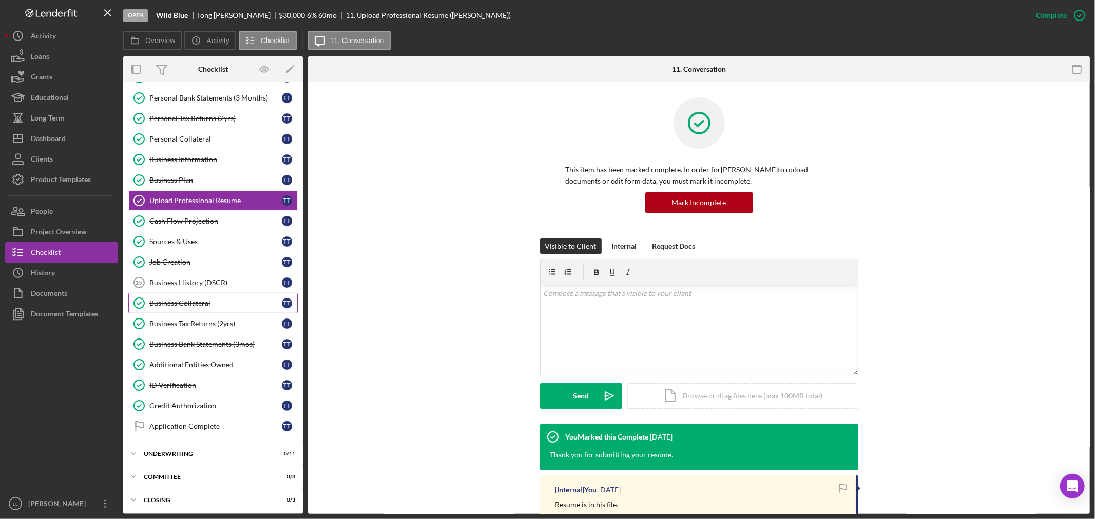
scroll to position [127, 0]
drag, startPoint x: 414, startPoint y: 381, endPoint x: 403, endPoint y: 388, distance: 13.2
click at [417, 314] on div "Visible to Client Internal Request Docs v Color teal Color pink Remove color Ad…" at bounding box center [698, 332] width 751 height 186
click at [362, 221] on div "This item has been marked complete. In order for [PERSON_NAME] to upload docume…" at bounding box center [698, 167] width 751 height 141
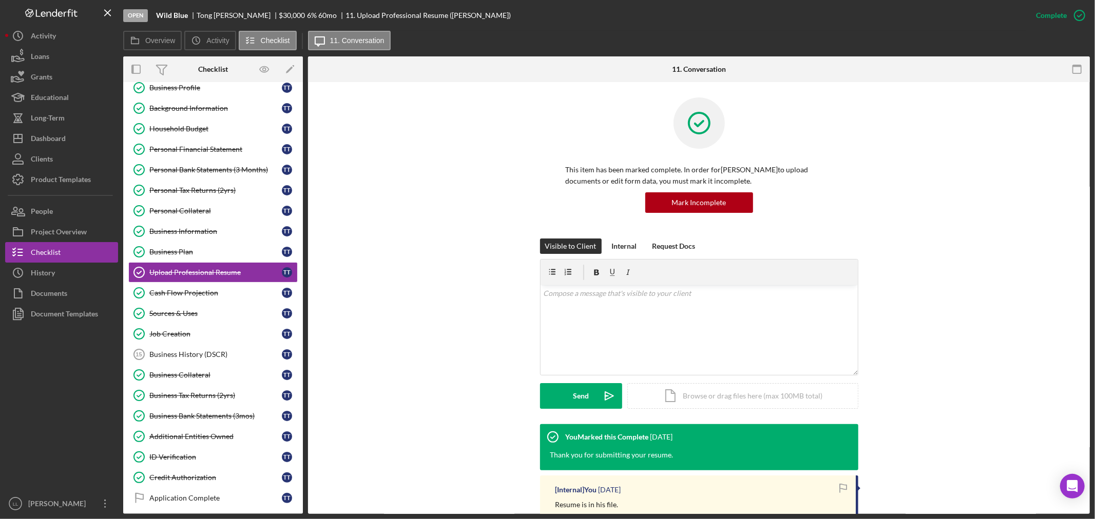
scroll to position [0, 0]
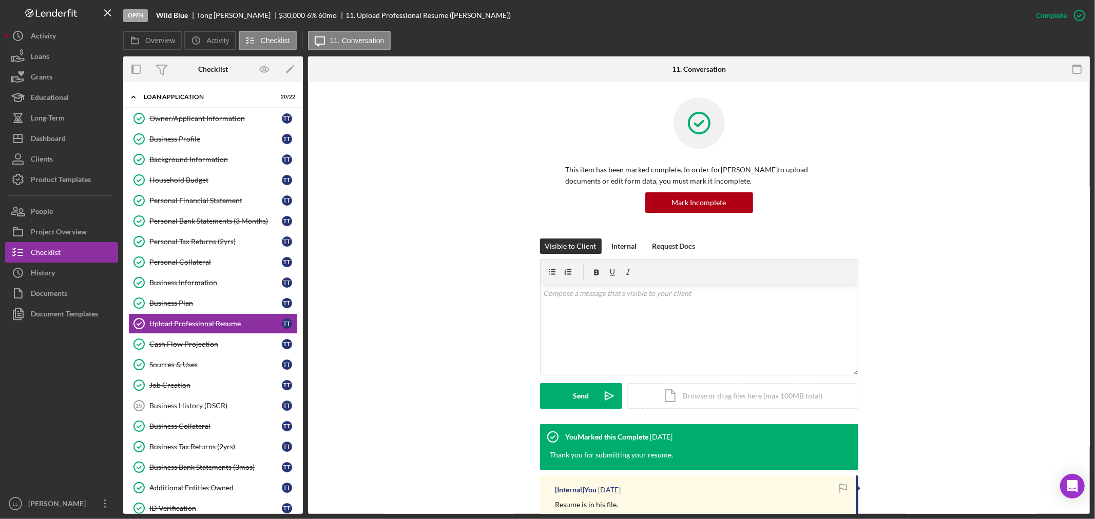
drag, startPoint x: 479, startPoint y: 281, endPoint x: 377, endPoint y: 1, distance: 298.0
click at [473, 259] on div "Visible to Client Internal Request Docs v Color teal Color pink Remove color Ad…" at bounding box center [698, 332] width 751 height 186
click at [55, 135] on div "Dashboard" at bounding box center [48, 139] width 35 height 23
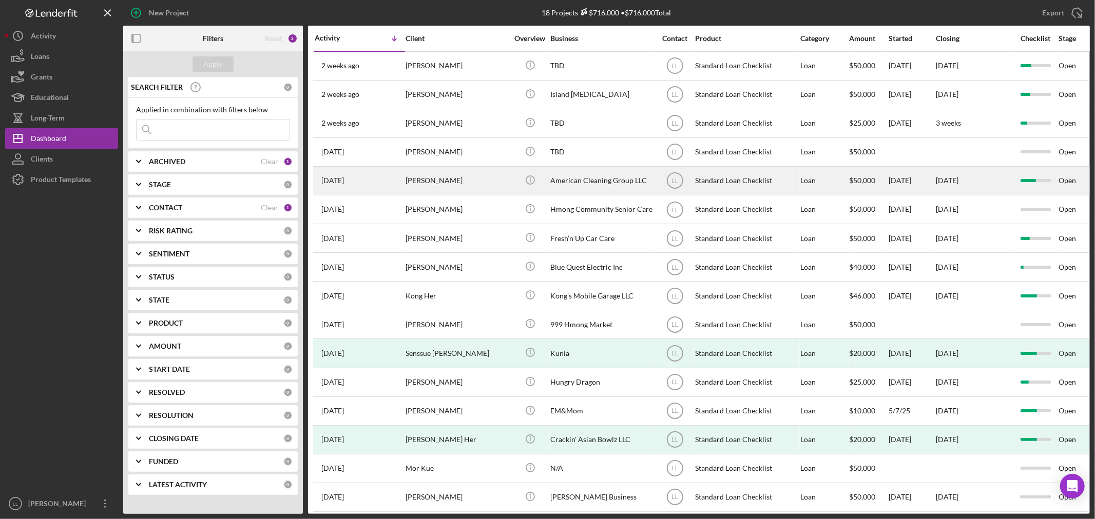
click at [418, 183] on div "[PERSON_NAME]" at bounding box center [456, 180] width 103 height 27
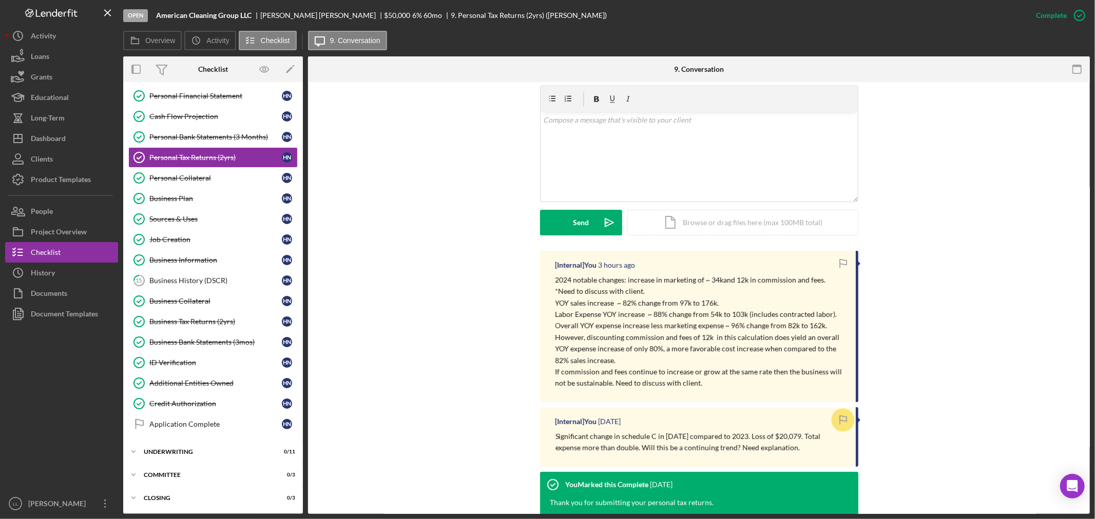
scroll to position [285, 0]
